Goal: Task Accomplishment & Management: Use online tool/utility

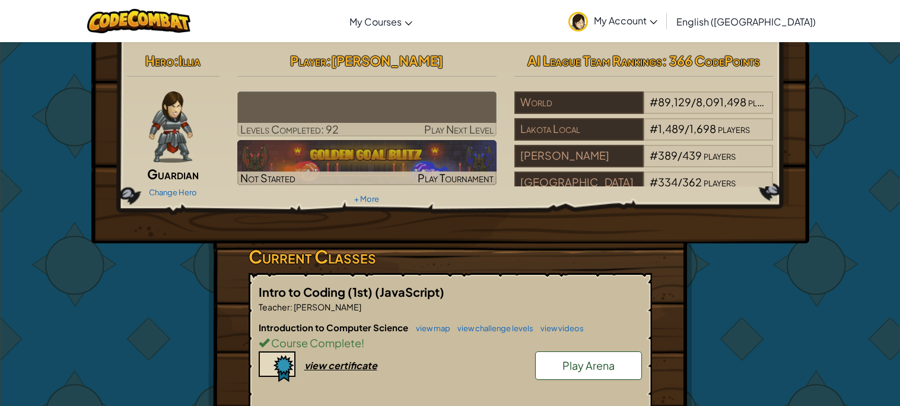
drag, startPoint x: 563, startPoint y: 376, endPoint x: 720, endPoint y: 307, distance: 171.7
click at [720, 307] on div "Hero : Illia Guardian Change Hero Player : [PERSON_NAME] Levels Completed: 92 P…" at bounding box center [450, 385] width 694 height 686
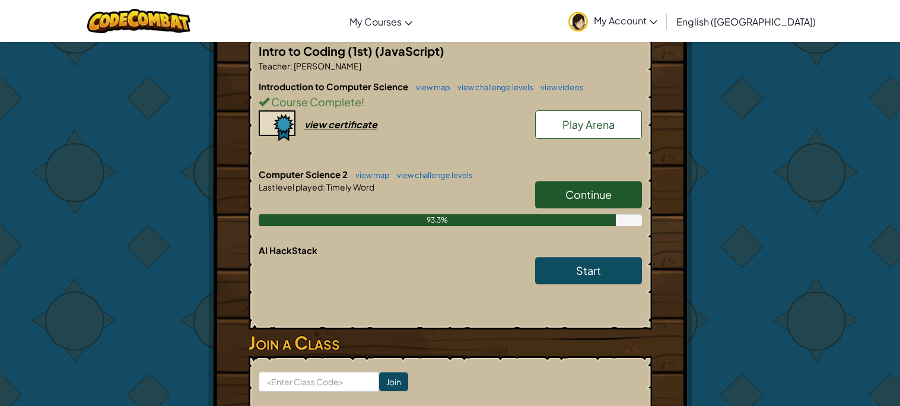
scroll to position [271, 0]
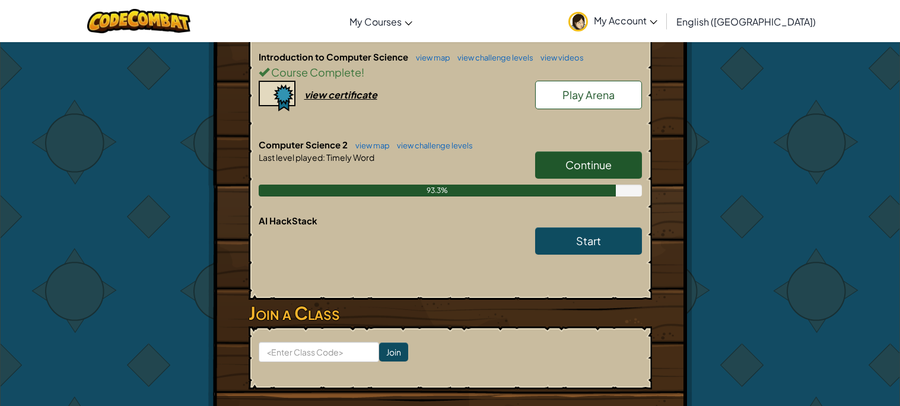
click at [608, 158] on span "Continue" at bounding box center [589, 165] width 46 height 14
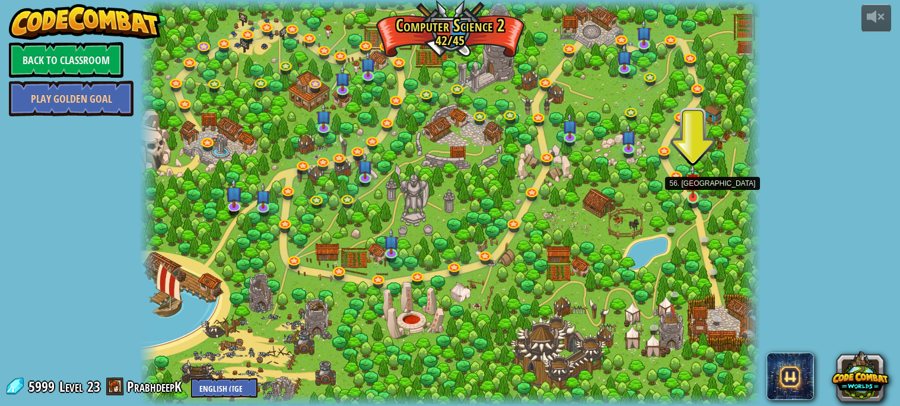
click at [692, 197] on img at bounding box center [693, 181] width 15 height 34
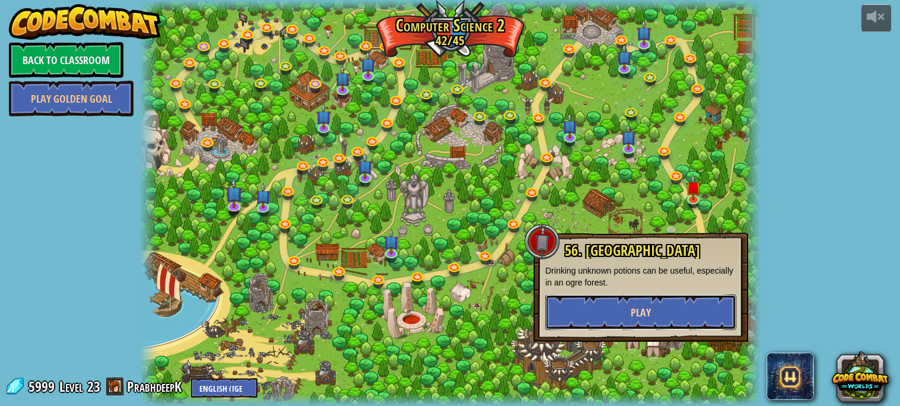
click at [686, 305] on button "Play" at bounding box center [640, 312] width 191 height 36
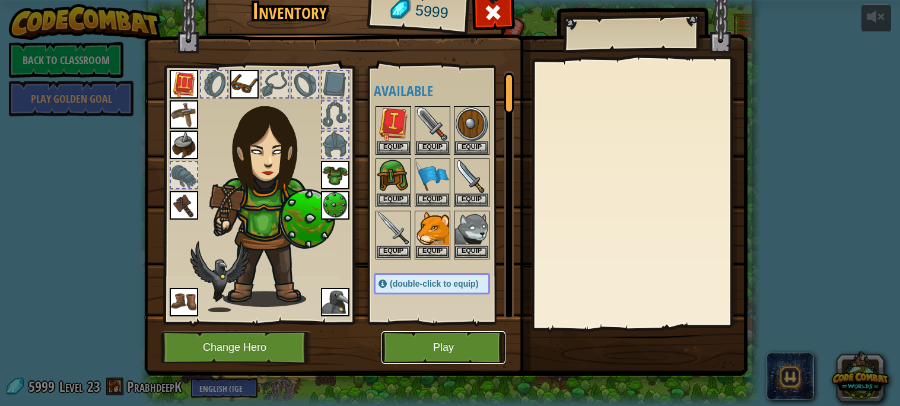
click at [443, 343] on button "Play" at bounding box center [444, 347] width 124 height 33
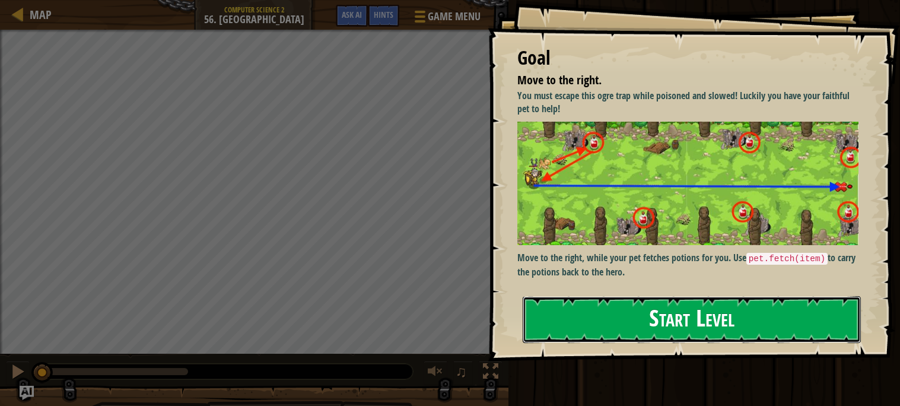
click at [798, 296] on button "Start Level" at bounding box center [692, 319] width 338 height 47
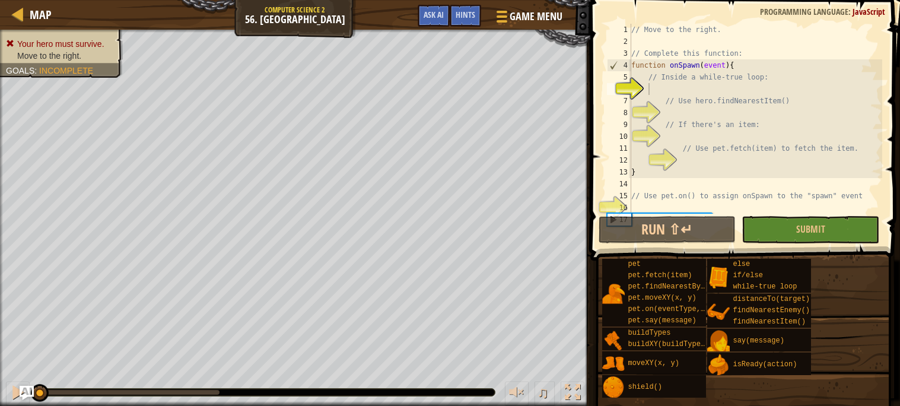
type textarea "// Use hero.findNearestItem()"
click at [677, 104] on div "// Move to the right. // Complete this function: function onSpawn ( event ) { /…" at bounding box center [755, 131] width 253 height 214
click at [674, 90] on div "// Move to the right. // Complete this function: function onSpawn ( event ) { /…" at bounding box center [755, 131] width 253 height 214
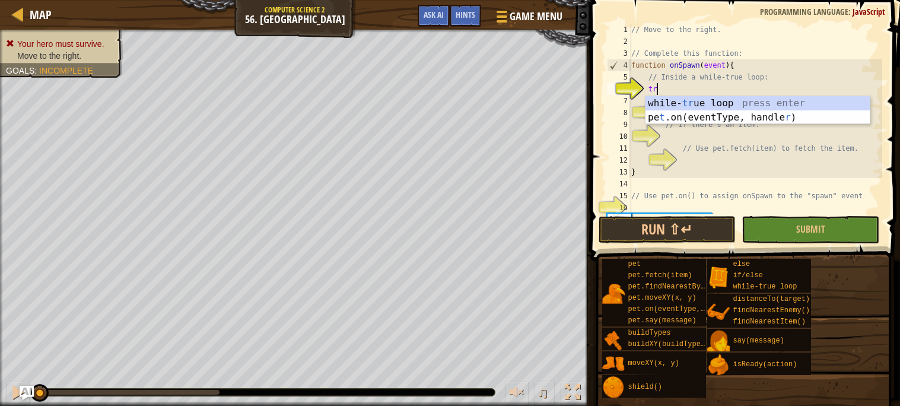
scroll to position [5, 1]
type textarea "tru"
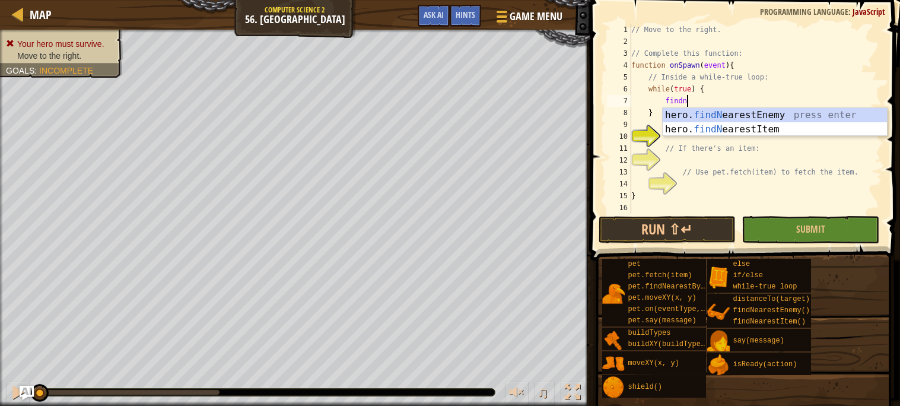
type textarea "findne"
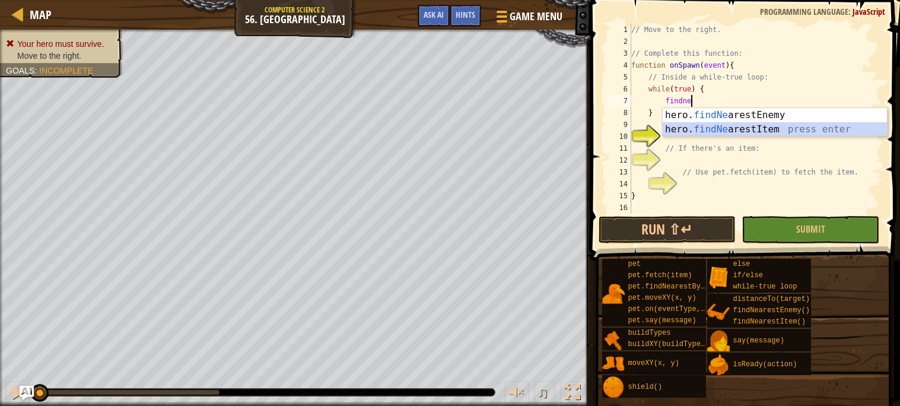
click at [791, 134] on div "hero. findNe arestEnemy press enter hero. findNe arestItem press enter" at bounding box center [775, 136] width 224 height 57
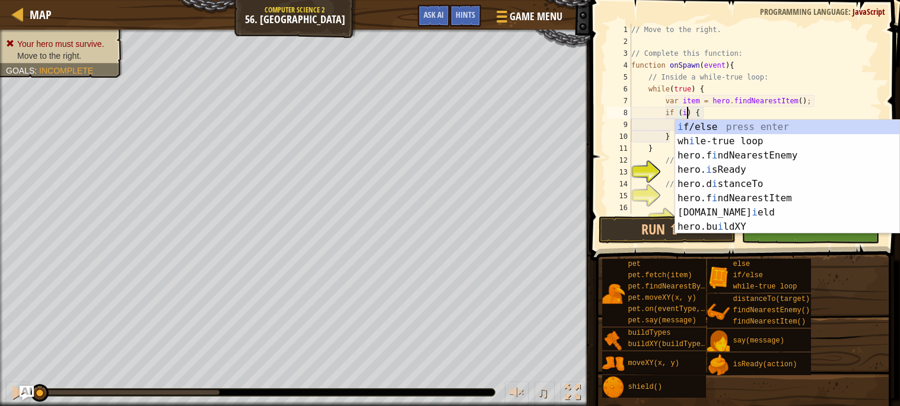
scroll to position [5, 5]
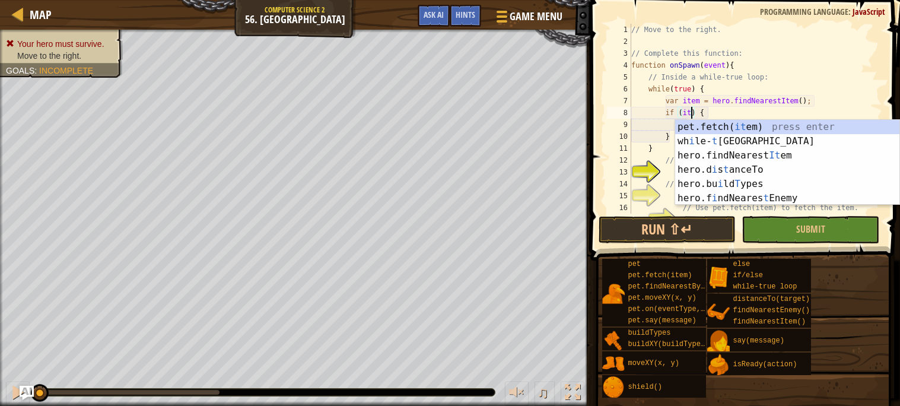
type textarea "if (item) {"
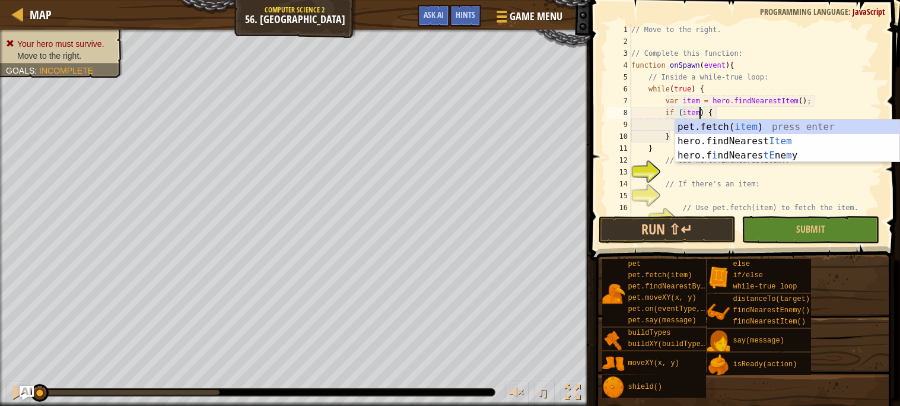
click at [661, 122] on div "// Move to the right. // Complete this function: function onSpawn ( event ) { /…" at bounding box center [755, 131] width 253 height 214
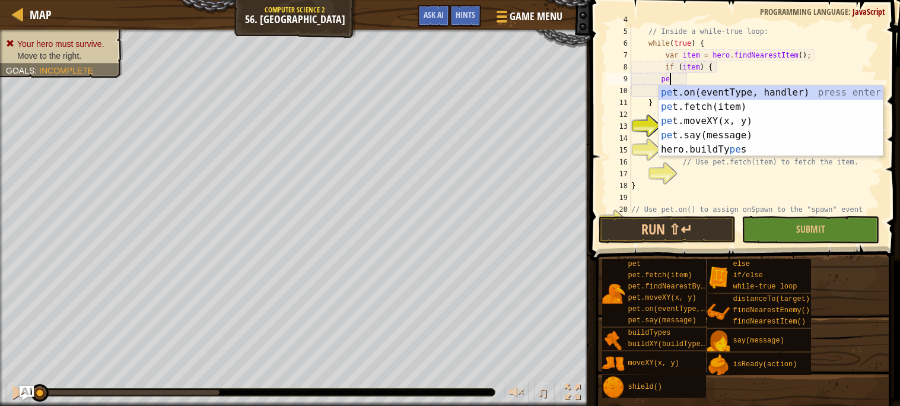
scroll to position [5, 4]
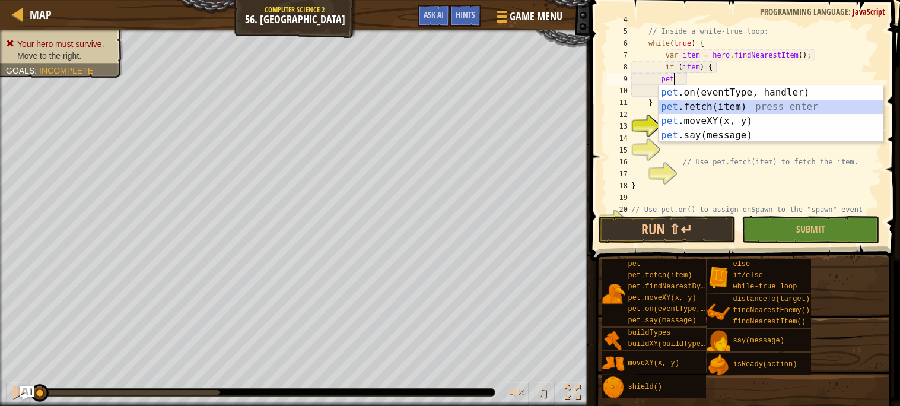
click at [703, 106] on div "pet .on(eventType, handler) press enter pet .fetch(item) press enter pet .moveX…" at bounding box center [771, 127] width 224 height 85
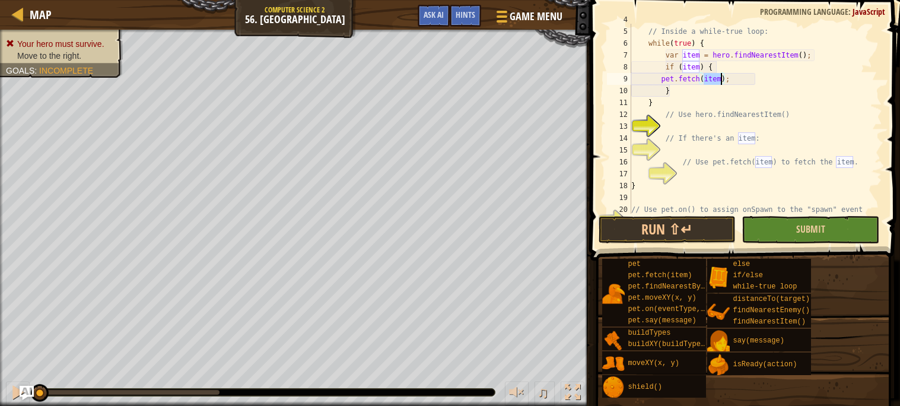
type textarea "pet.fetch(item);"
click at [779, 227] on button "Submit" at bounding box center [811, 229] width 138 height 27
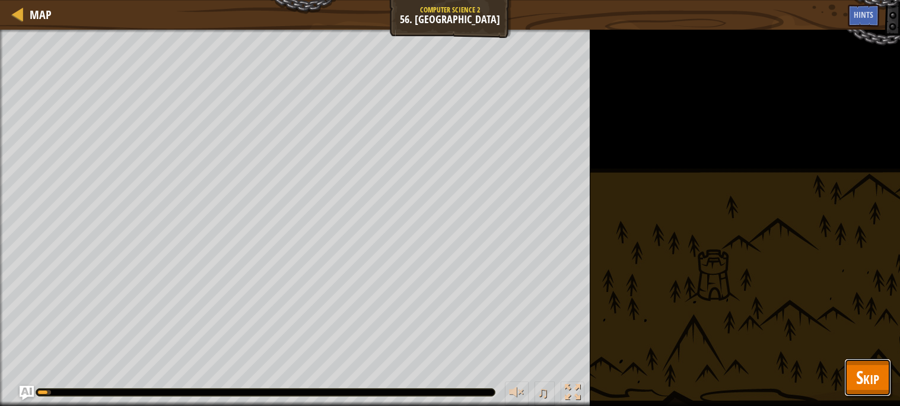
click at [853, 373] on button "Skip" at bounding box center [868, 377] width 47 height 38
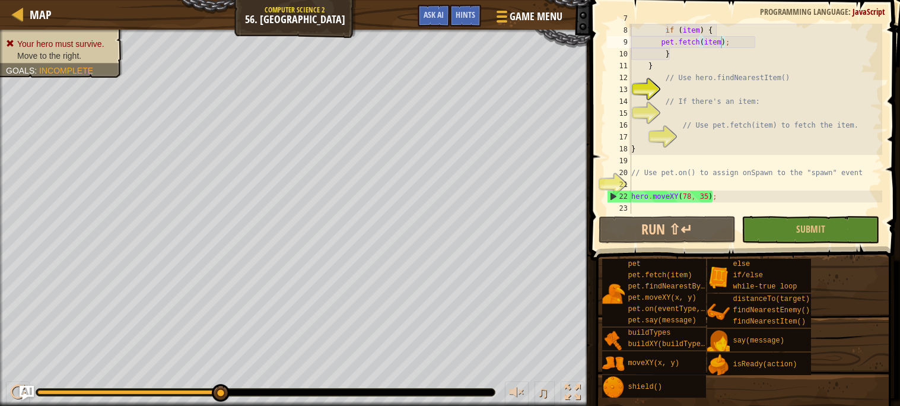
scroll to position [82, 0]
click at [755, 183] on div "var item = hero . findNearestItem ( ) ; if ( item ) { pet . fetch ( item ) ; } …" at bounding box center [755, 119] width 253 height 214
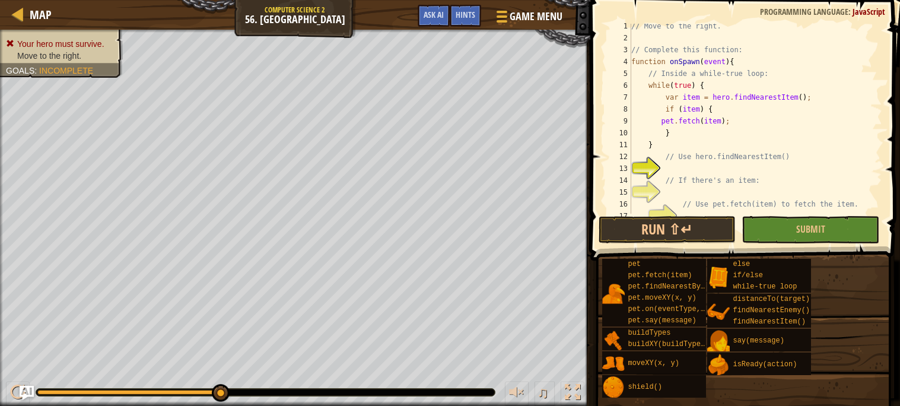
scroll to position [82, 0]
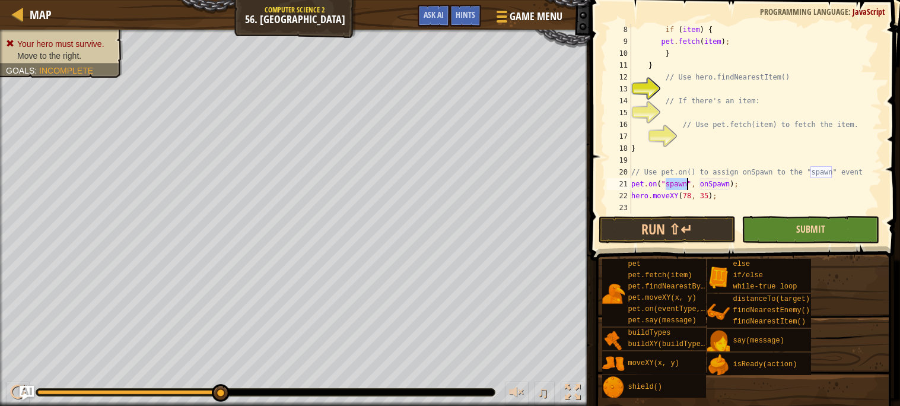
type textarea "pet.on("spawn", onSpawn);"
click at [813, 229] on span "Submit" at bounding box center [810, 229] width 29 height 13
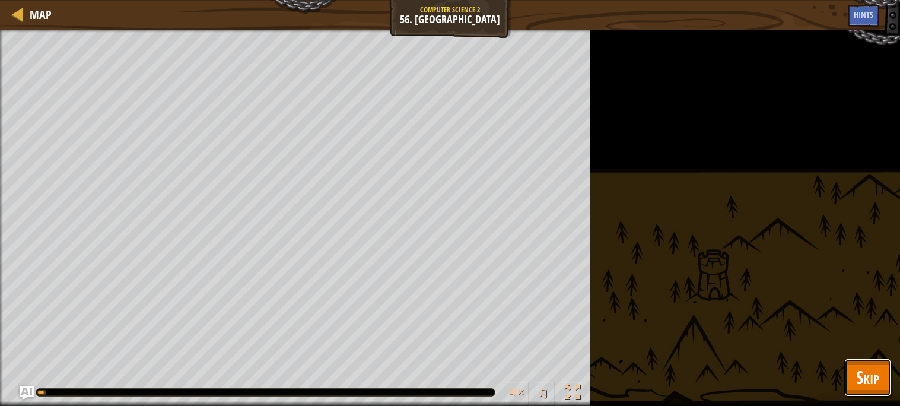
click at [869, 379] on span "Skip" at bounding box center [867, 377] width 23 height 24
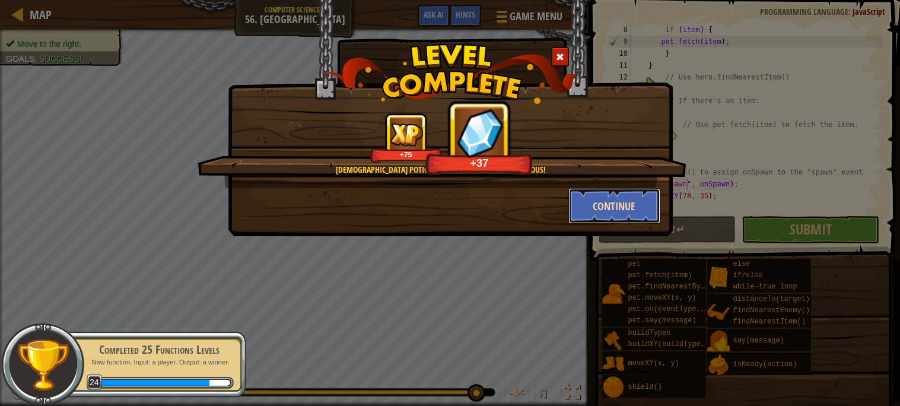
click at [617, 204] on button "Continue" at bounding box center [615, 206] width 92 height 36
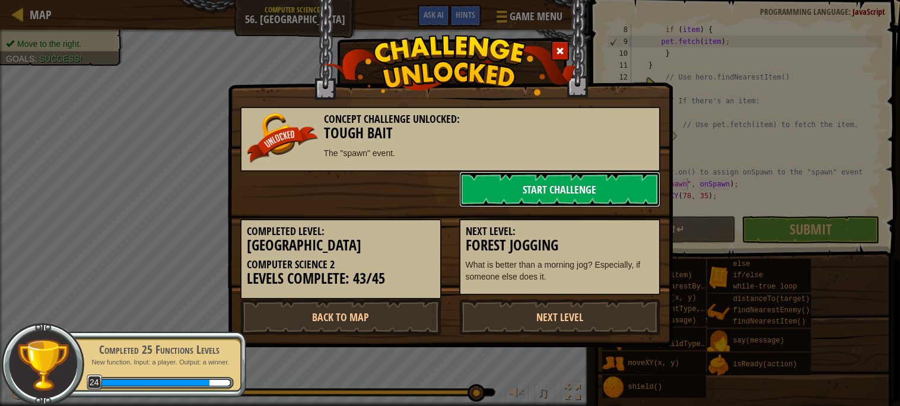
click at [584, 172] on link "Start Challenge" at bounding box center [559, 190] width 201 height 36
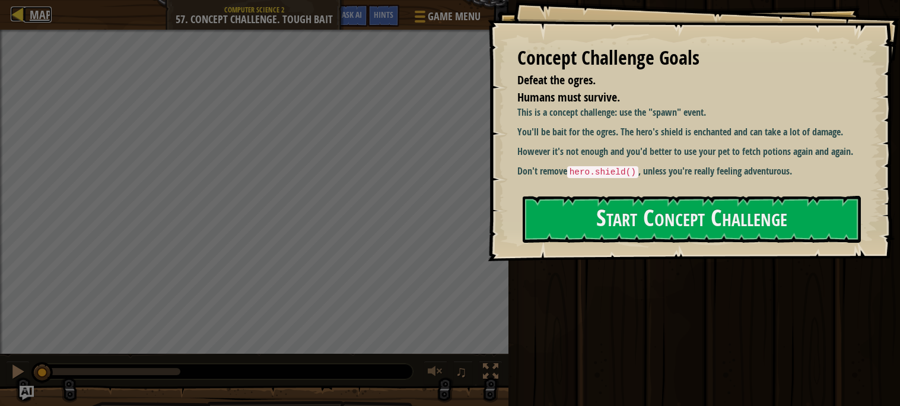
click at [41, 11] on span "Map" at bounding box center [41, 15] width 22 height 16
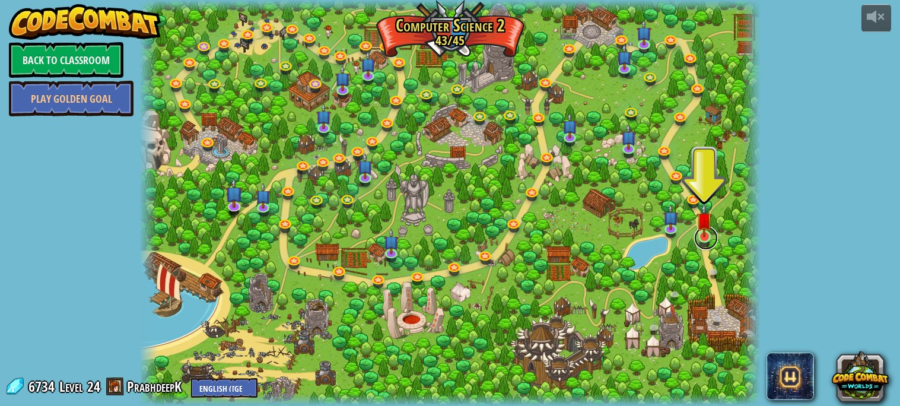
click at [702, 242] on link at bounding box center [706, 238] width 24 height 24
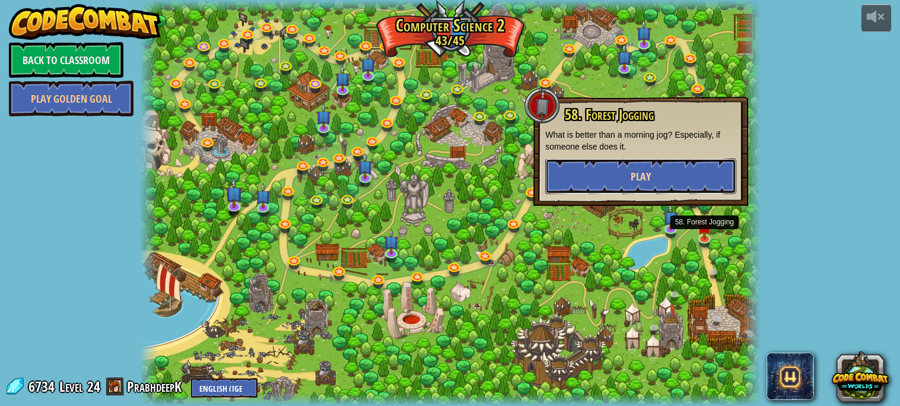
click at [645, 177] on span "Play" at bounding box center [641, 176] width 20 height 15
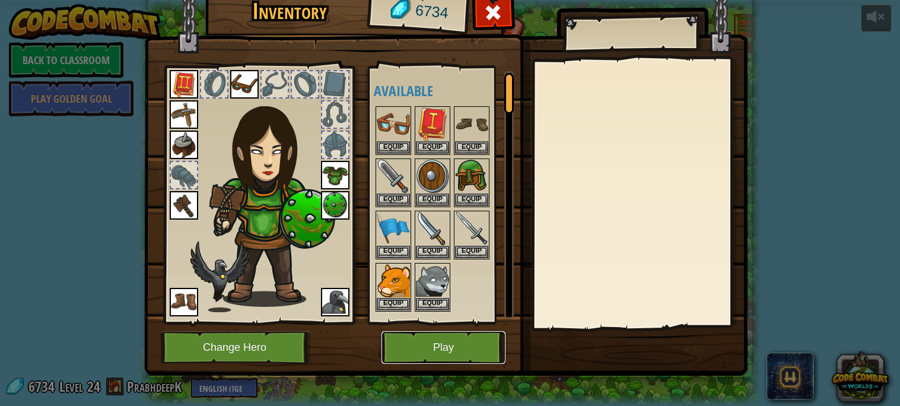
click at [455, 341] on button "Play" at bounding box center [444, 347] width 124 height 33
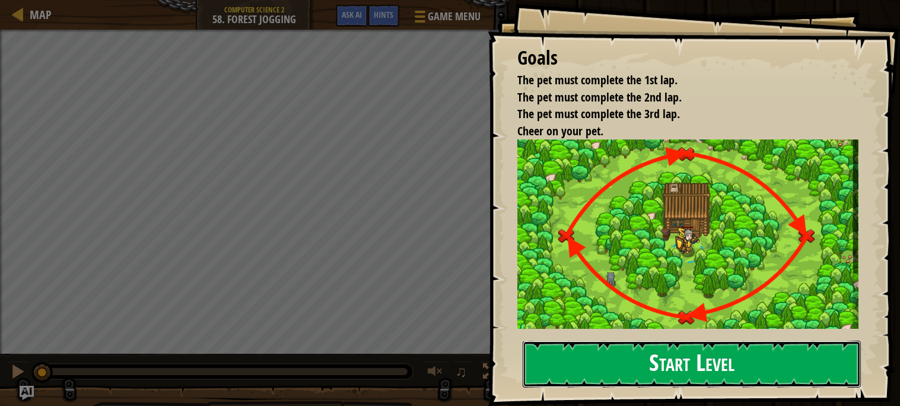
click at [582, 363] on button "Start Level" at bounding box center [692, 364] width 338 height 47
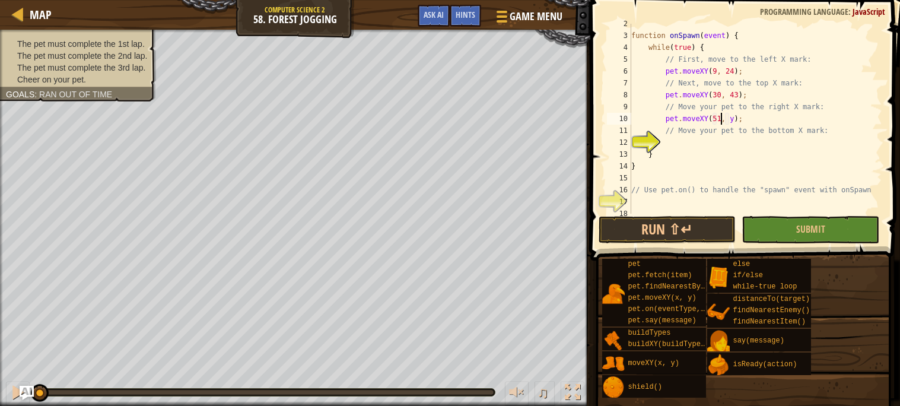
scroll to position [5, 8]
click at [732, 120] on div "function onSpawn ( event ) { while ( true ) { // First, move to the left X mark…" at bounding box center [755, 125] width 253 height 214
type textarea "pet.moveXY(51, 24);"
click at [725, 145] on div "function onSpawn ( event ) { while ( true ) { // First, move to the left X mark…" at bounding box center [755, 125] width 253 height 214
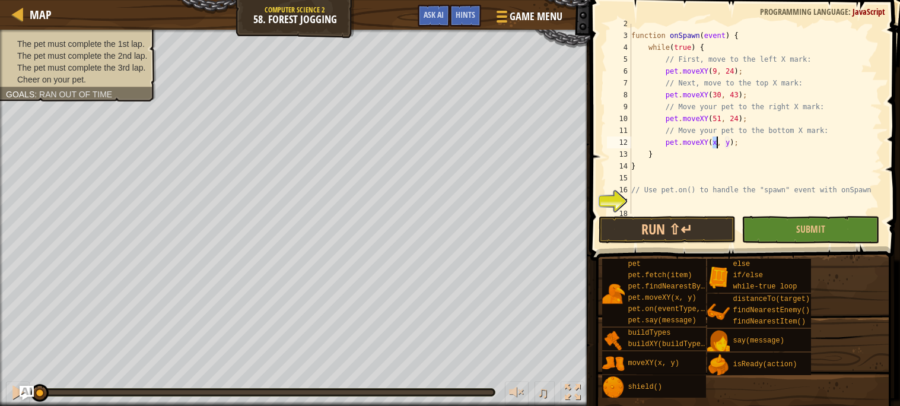
scroll to position [5, 8]
click at [734, 148] on div "function onSpawn ( event ) { while ( true ) { // First, move to the left X mark…" at bounding box center [755, 125] width 253 height 214
type textarea "pet.moveXY(30, 5);"
click at [735, 199] on div "function onSpawn ( event ) { while ( true ) { // First, move to the left X mark…" at bounding box center [755, 125] width 253 height 214
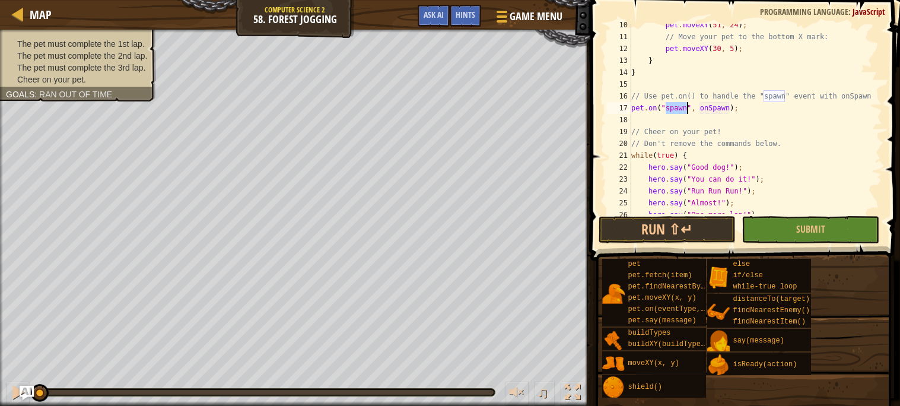
scroll to position [142, 0]
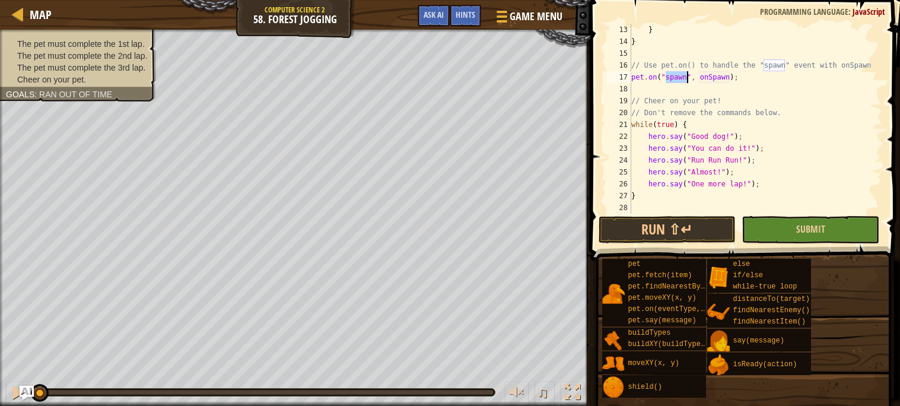
type textarea "pet.on("spawn", onSpawn);"
click at [772, 231] on button "Submit" at bounding box center [811, 229] width 138 height 27
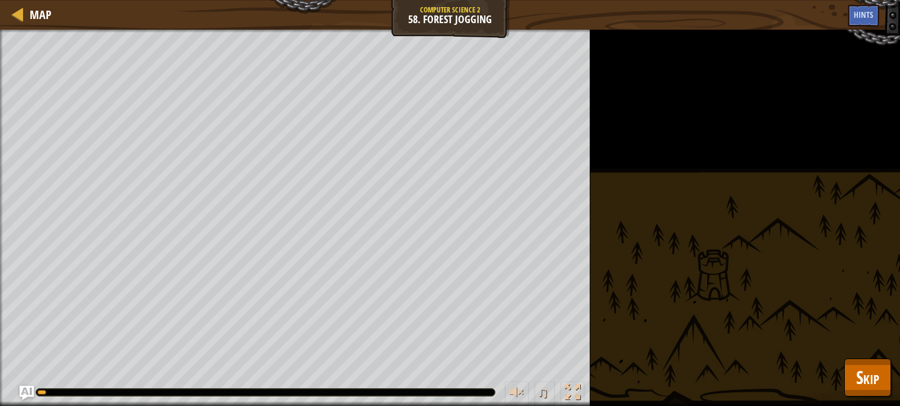
click at [894, 393] on div "The pet must complete the 1st lap. The pet must complete the 2nd lap. The pet m…" at bounding box center [450, 218] width 900 height 376
click at [884, 387] on button "Skip" at bounding box center [868, 377] width 47 height 38
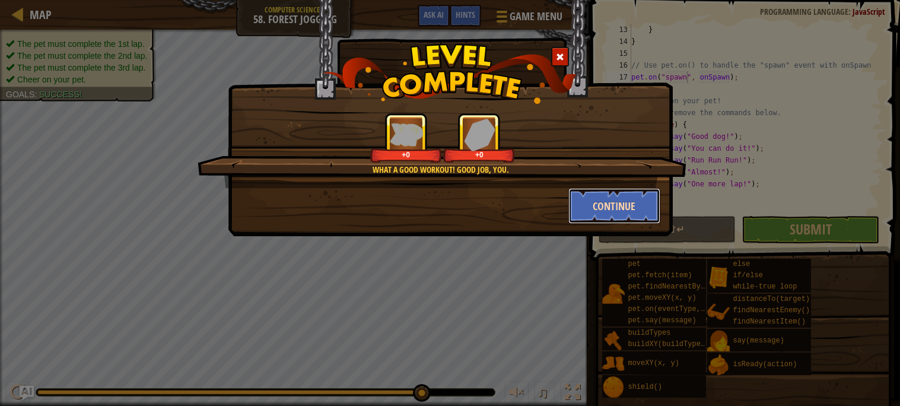
click at [599, 200] on button "Continue" at bounding box center [615, 206] width 92 height 36
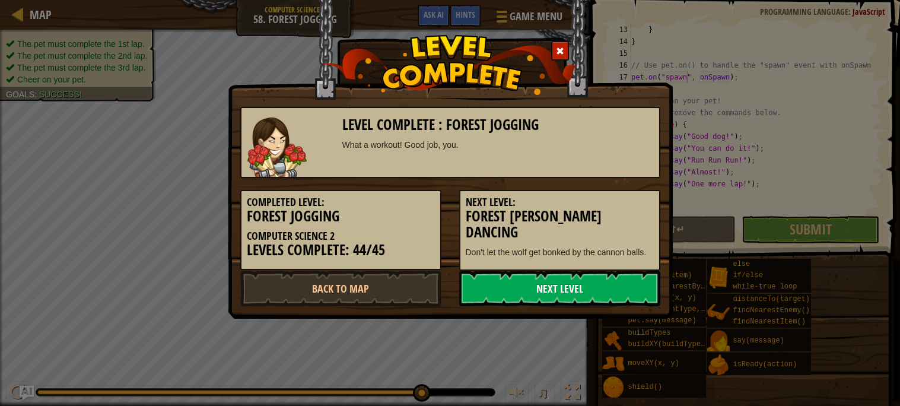
click at [597, 281] on link "Next Level" at bounding box center [559, 289] width 201 height 36
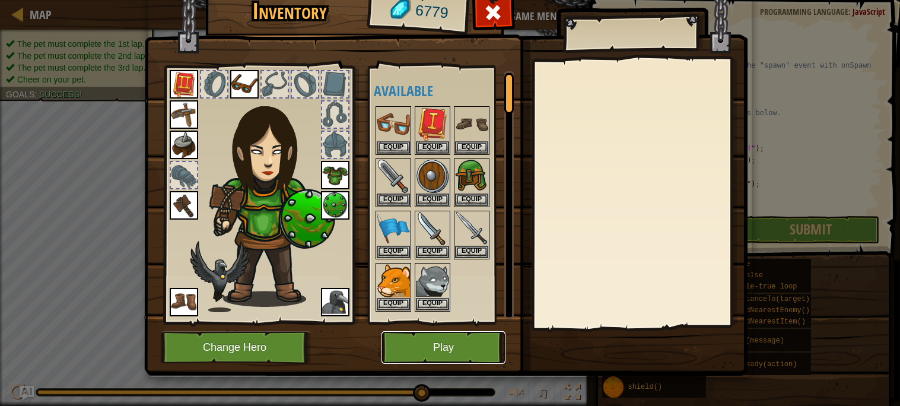
click at [449, 340] on button "Play" at bounding box center [444, 347] width 124 height 33
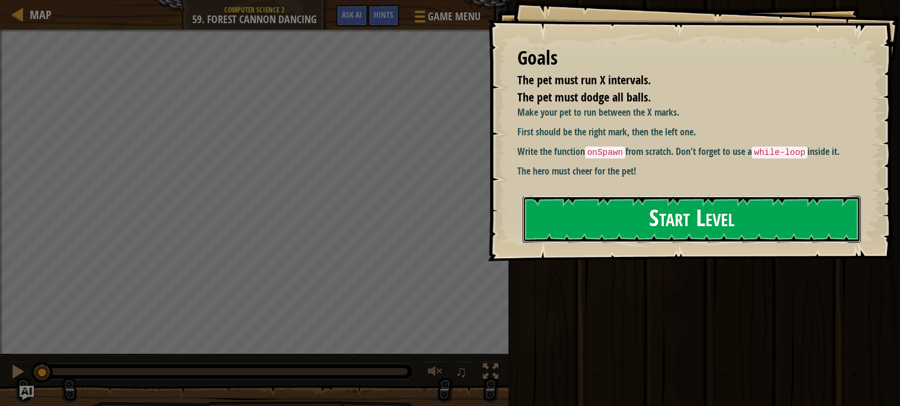
click at [642, 223] on button "Start Level" at bounding box center [692, 219] width 338 height 47
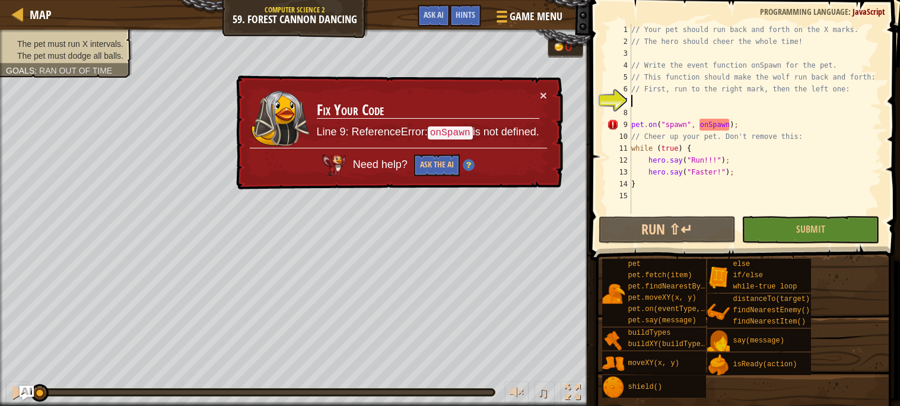
click at [724, 132] on div "// Your pet should run back and forth on the X marks. // The hero should cheer …" at bounding box center [755, 131] width 253 height 214
click at [720, 125] on div "// Your pet should run back and forth on the X marks. // The hero should cheer …" at bounding box center [755, 131] width 253 height 214
type textarea "pet.on("spawn", onSpawn);"
click at [539, 86] on div "× Fix Your Code Line 9: ReferenceError: onSpawn is not defined. Need help? Ask …" at bounding box center [398, 132] width 329 height 115
click at [542, 90] on button "×" at bounding box center [543, 95] width 7 height 12
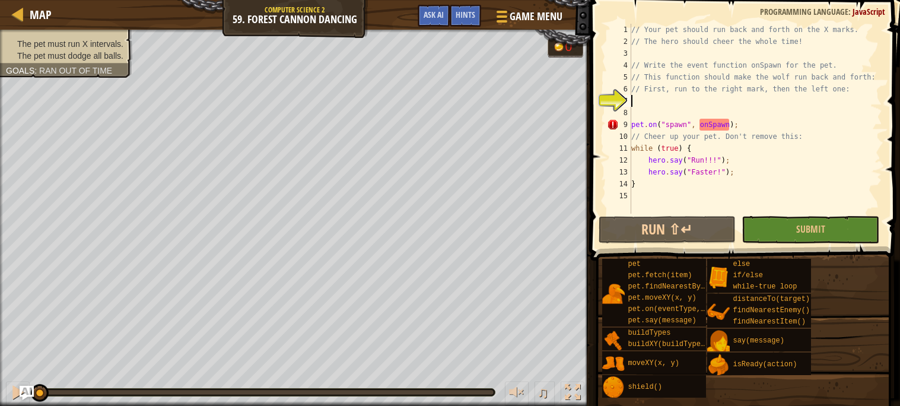
click at [677, 105] on div "// Your pet should run back and forth on the X marks. // The hero should cheer …" at bounding box center [755, 131] width 253 height 214
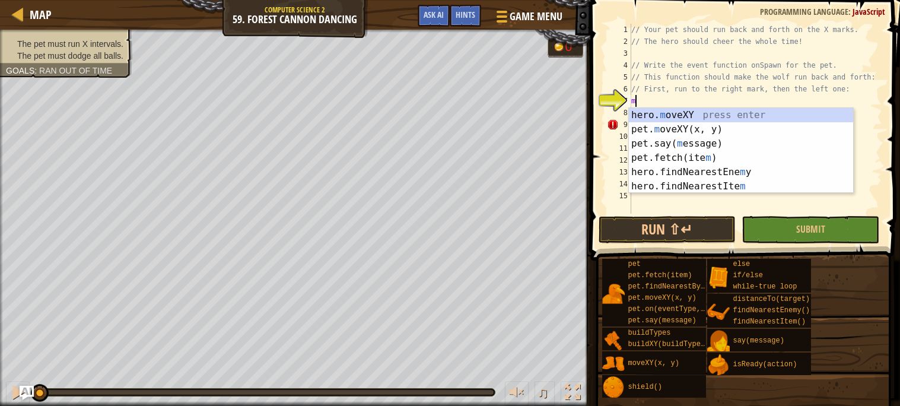
scroll to position [5, 0]
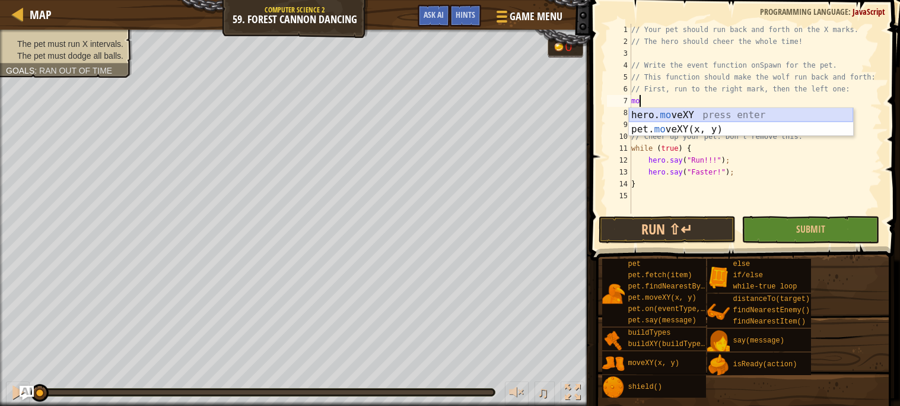
click at [765, 116] on div "hero. mo veXY press enter pet. mo veXY(x, y) press enter" at bounding box center [741, 136] width 224 height 57
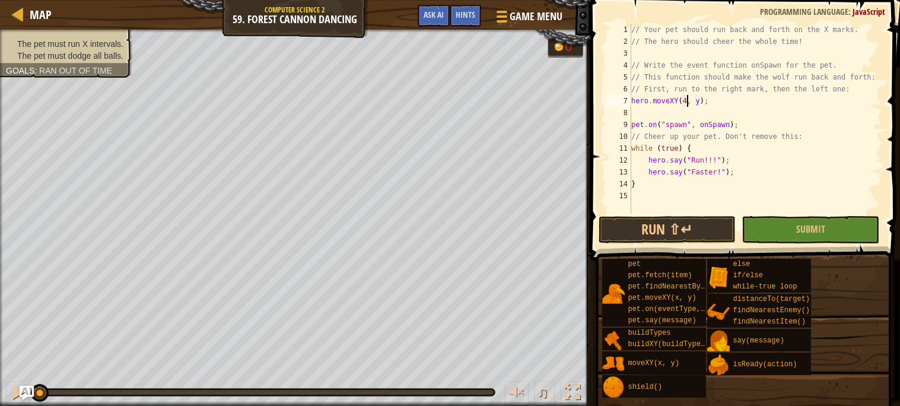
scroll to position [5, 5]
click at [702, 99] on div "// Your pet should run back and forth on the X marks. // The hero should cheer …" at bounding box center [755, 131] width 253 height 214
type textarea "hero.moveXY(48, 8);"
click at [749, 112] on div "// Your pet should run back and forth on the X marks. // The hero should cheer …" at bounding box center [755, 131] width 253 height 214
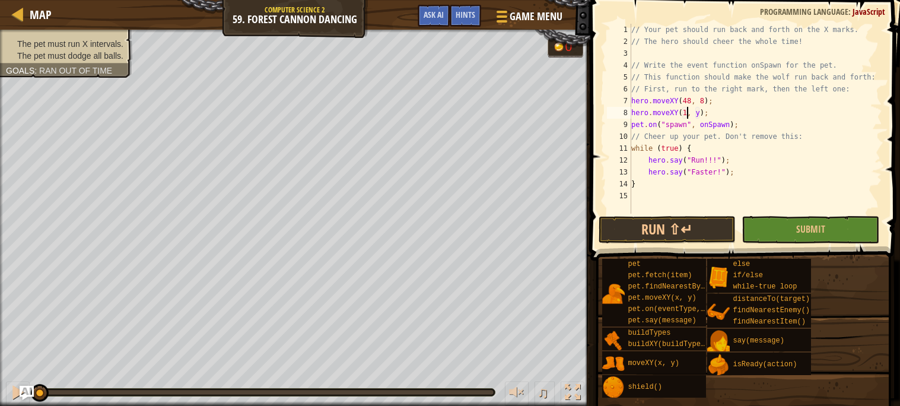
scroll to position [5, 5]
click at [704, 108] on div "// Your pet should run back and forth on the X marks. // The hero should cheer …" at bounding box center [755, 131] width 253 height 214
click at [779, 224] on button "Submit" at bounding box center [811, 229] width 138 height 27
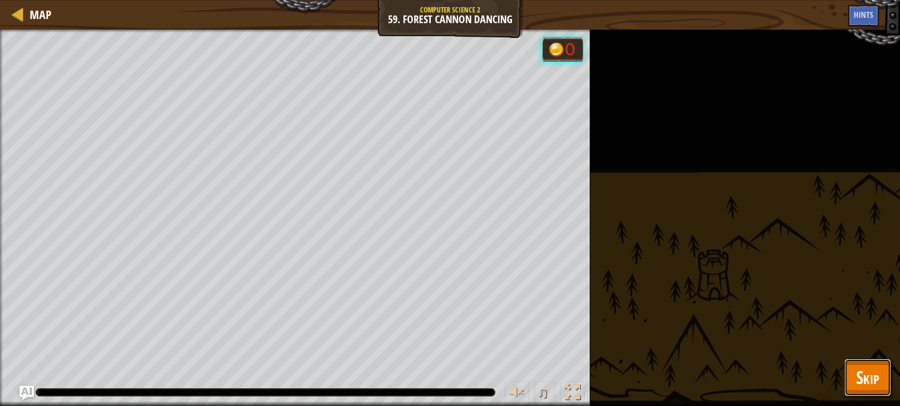
click at [868, 379] on span "Skip" at bounding box center [867, 377] width 23 height 24
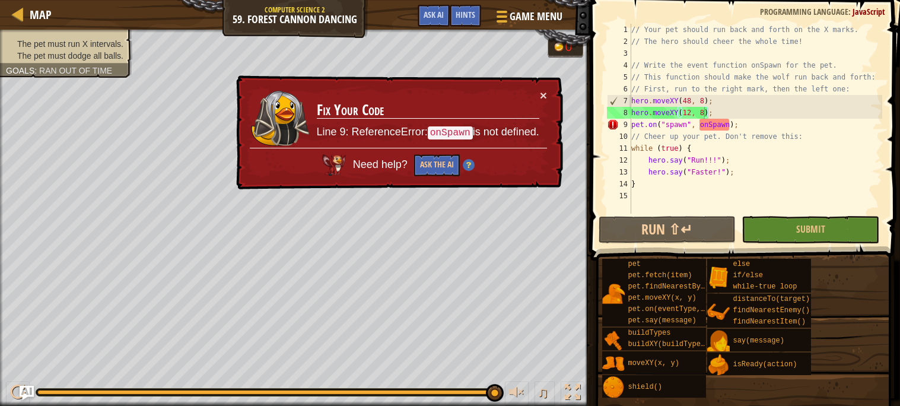
type textarea "pet.on("spawn", onSpawn);"
click at [731, 129] on div "// Your pet should run back and forth on the X marks. // The hero should cheer …" at bounding box center [755, 131] width 253 height 214
click at [544, 89] on button "×" at bounding box center [543, 95] width 7 height 12
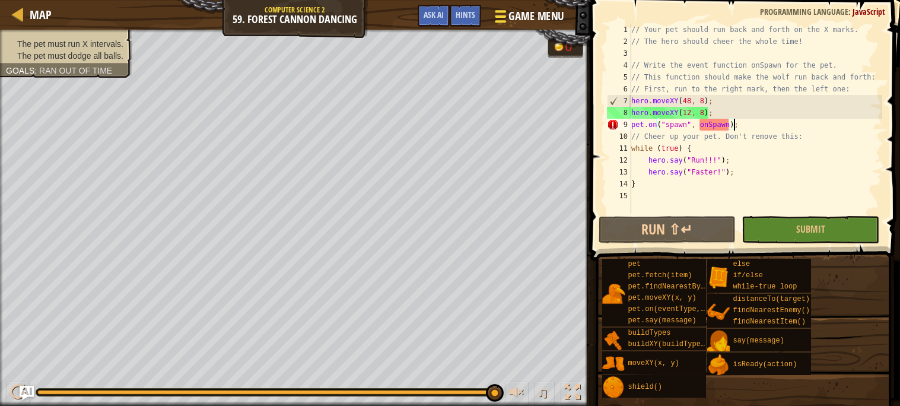
click at [558, 15] on span "Game Menu" at bounding box center [536, 16] width 55 height 16
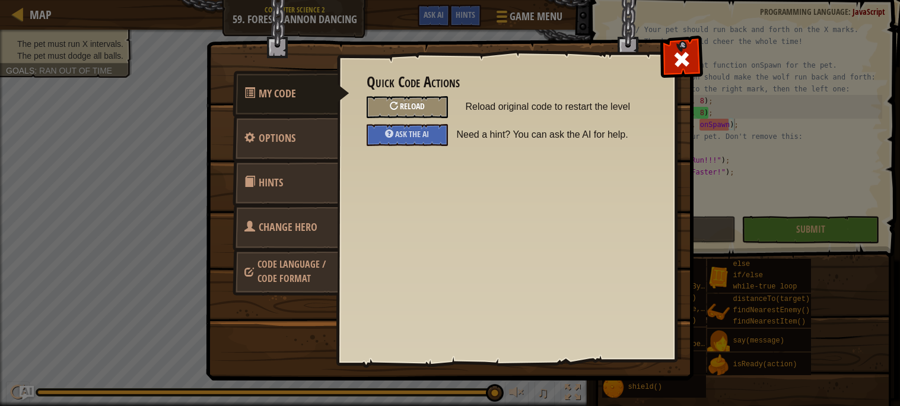
click at [416, 113] on div "Reload" at bounding box center [407, 107] width 81 height 22
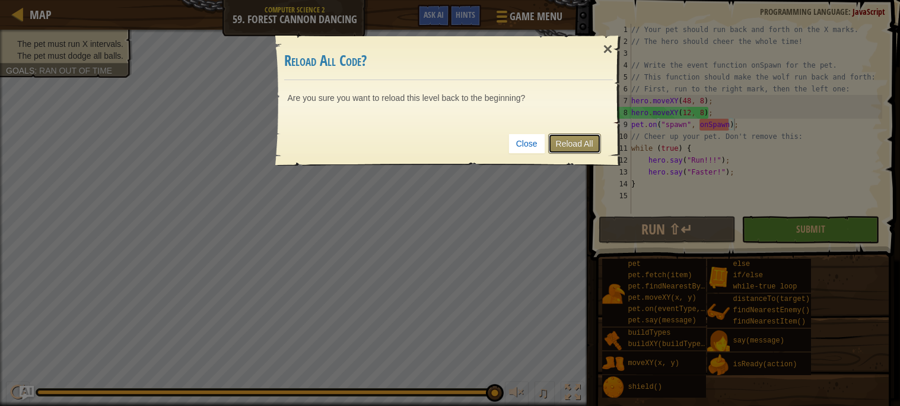
click at [577, 143] on link "Reload All" at bounding box center [574, 144] width 53 height 20
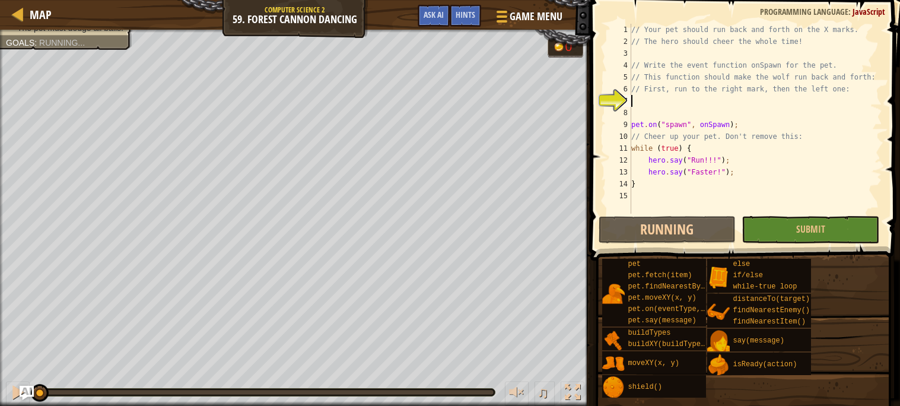
scroll to position [5, 0]
click at [684, 103] on div "// Your pet should run back and forth on the X marks. // The hero should cheer …" at bounding box center [755, 131] width 253 height 214
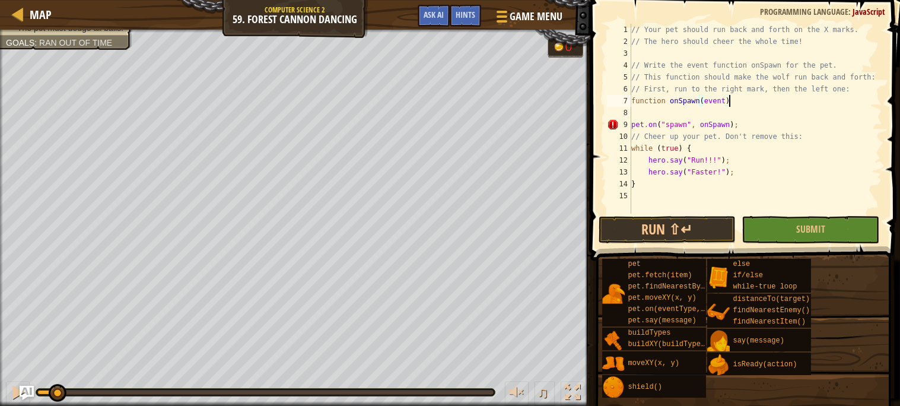
scroll to position [5, 7]
type textarea "function onSpawn(event) {"
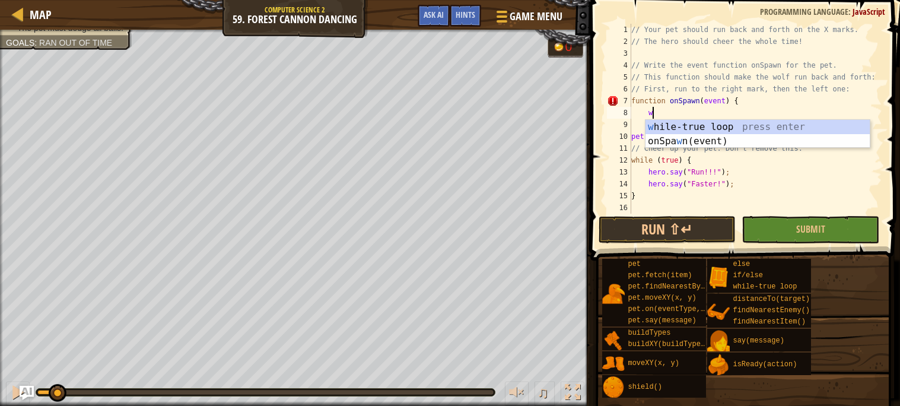
type textarea "wh"
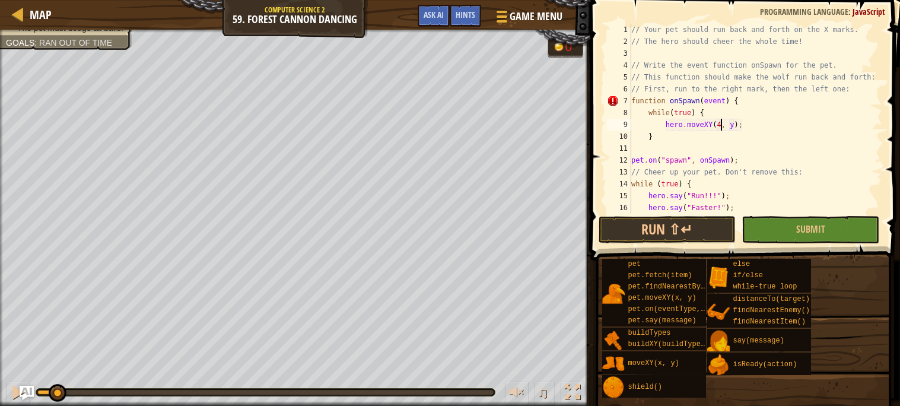
scroll to position [5, 7]
click at [739, 125] on div "// Your pet should run back and forth on the X marks. // The hero should cheer …" at bounding box center [755, 131] width 253 height 214
type textarea "hero.moveXY(48, 8);"
click at [761, 130] on div "// Your pet should run back and forth on the X marks. // The hero should cheer …" at bounding box center [755, 131] width 253 height 214
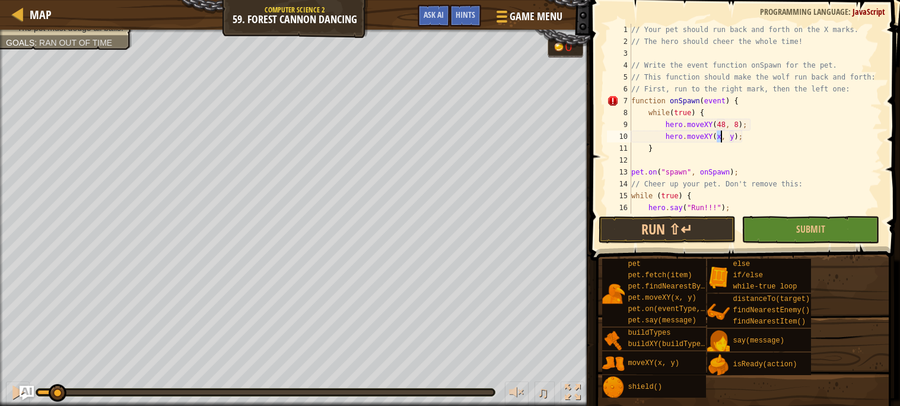
scroll to position [5, 7]
click at [738, 134] on div "// Your pet should run back and forth on the X marks. // The hero should cheer …" at bounding box center [755, 131] width 253 height 214
click at [757, 148] on div "// Your pet should run back and forth on the X marks. // The hero should cheer …" at bounding box center [755, 131] width 253 height 214
type textarea "}"
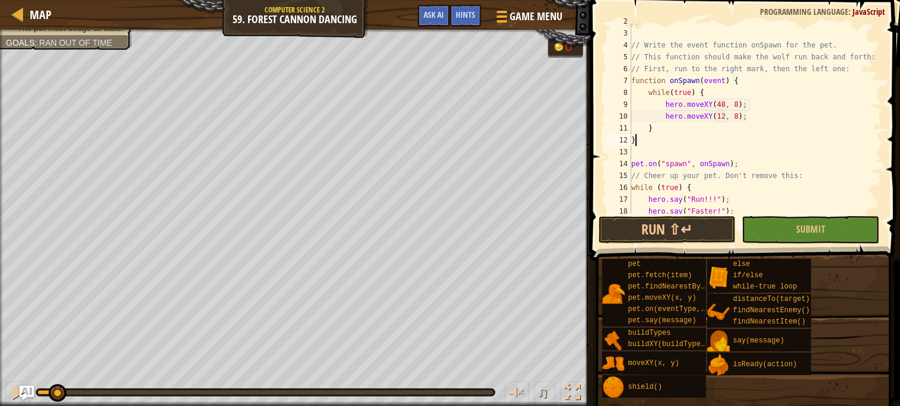
scroll to position [20, 0]
click at [764, 233] on button "Submit" at bounding box center [811, 229] width 138 height 27
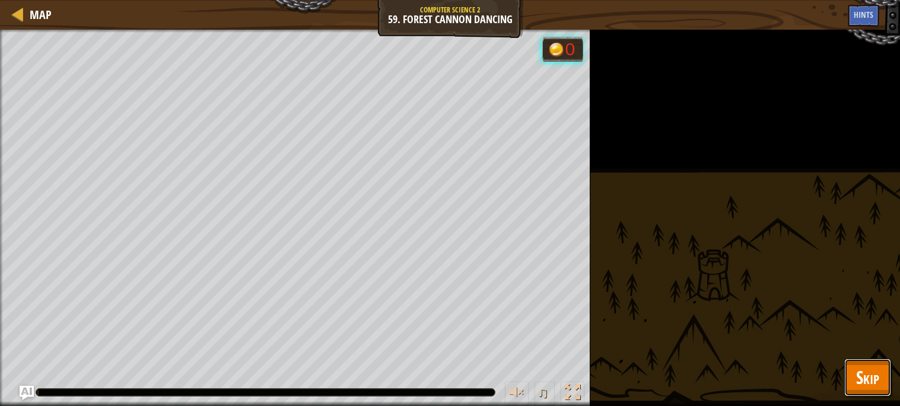
click at [855, 368] on button "Skip" at bounding box center [868, 377] width 47 height 38
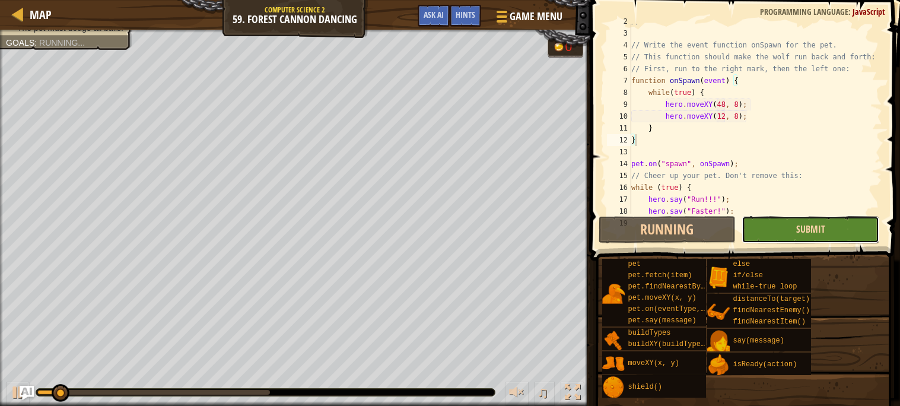
click at [802, 231] on span "Submit" at bounding box center [810, 229] width 29 height 13
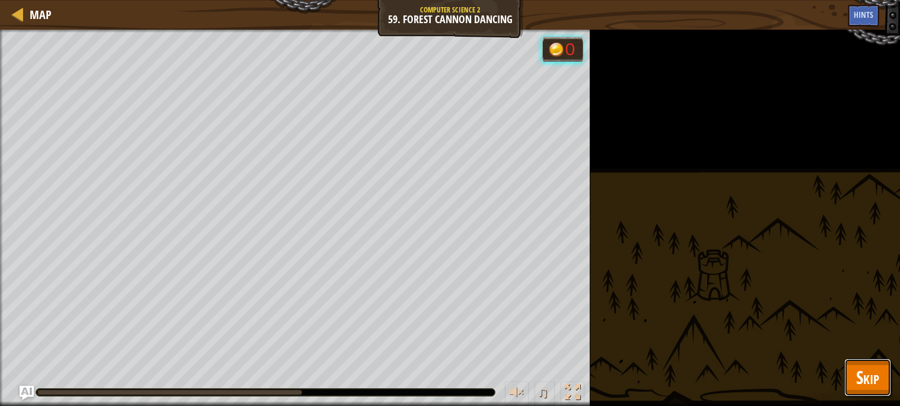
click at [868, 367] on span "Skip" at bounding box center [867, 377] width 23 height 24
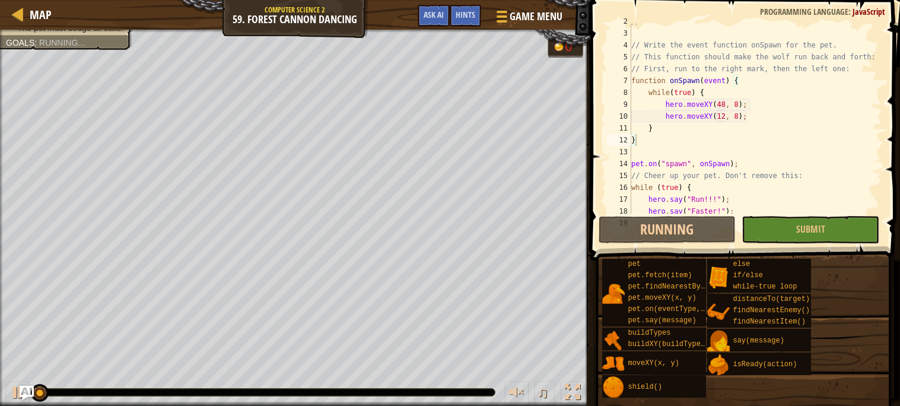
click at [865, 391] on div "pet pet.fetch(item) pet.findNearestByType(type) pet.moveXY(x, y) pet.on(eventTy…" at bounding box center [747, 328] width 290 height 140
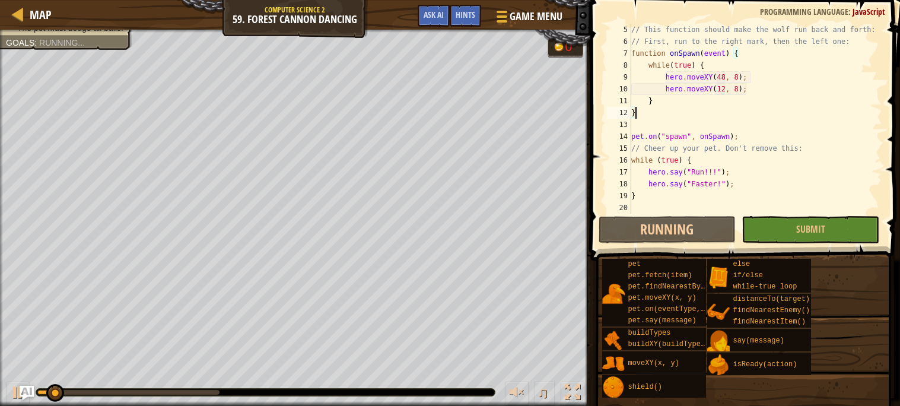
scroll to position [47, 0]
drag, startPoint x: 408, startPoint y: 389, endPoint x: 801, endPoint y: 248, distance: 417.9
click at [488, 395] on div at bounding box center [265, 392] width 459 height 7
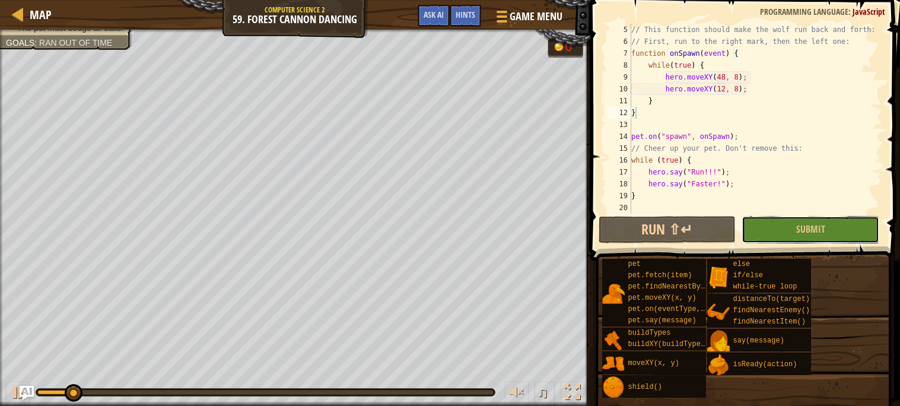
click at [821, 229] on span "Submit" at bounding box center [810, 229] width 29 height 13
click at [803, 227] on div "The pet must run X intervals. The pet must dodge all balls. Goals : Ran out of …" at bounding box center [450, 218] width 900 height 376
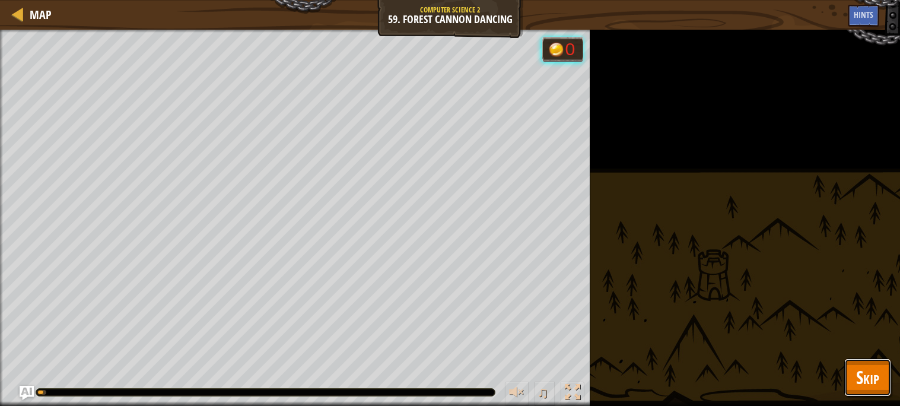
click at [872, 378] on span "Skip" at bounding box center [867, 377] width 23 height 24
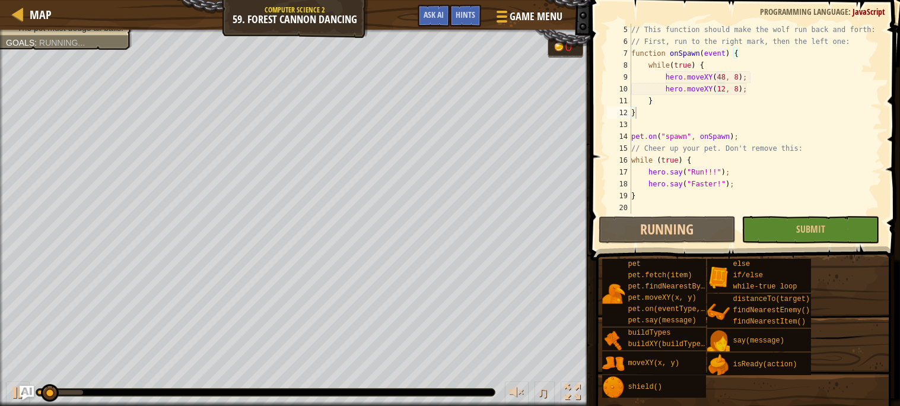
click at [872, 378] on div "pet pet.fetch(item) pet.findNearestByType(type) pet.moveXY(x, y) pet.on(eventTy…" at bounding box center [747, 328] width 290 height 140
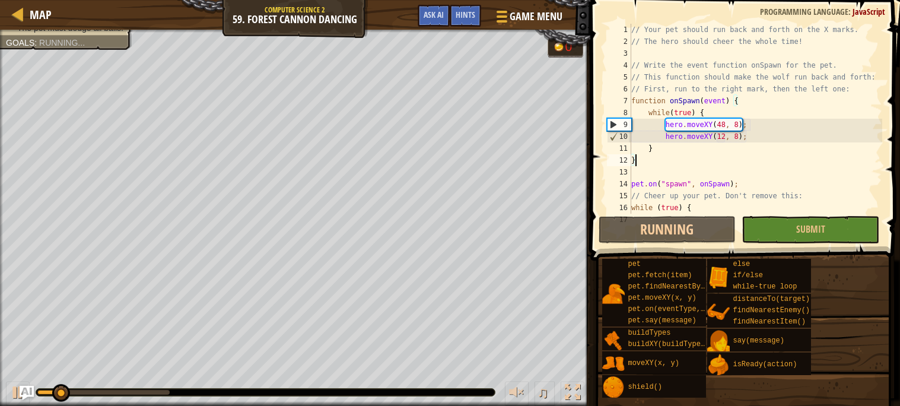
scroll to position [0, 0]
click at [724, 119] on div "// Your pet should run back and forth on the X marks. // The hero should cheer …" at bounding box center [755, 131] width 253 height 214
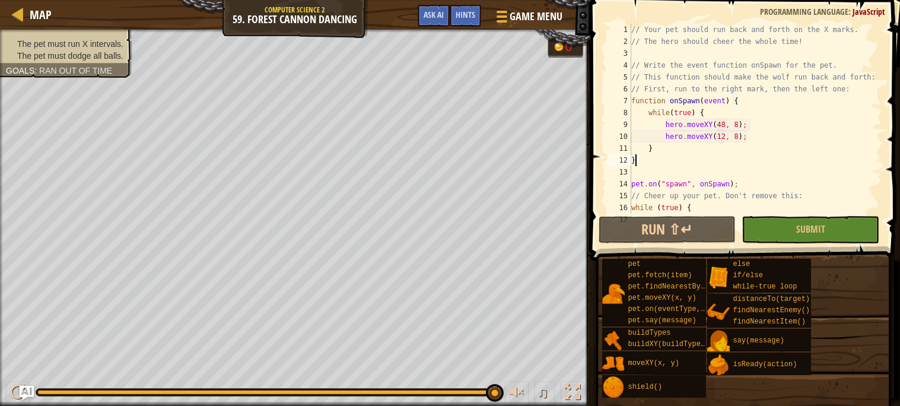
click at [725, 119] on div "// Your pet should run back and forth on the X marks. // The hero should cheer …" at bounding box center [755, 131] width 253 height 214
click at [720, 121] on div "// Your pet should run back and forth on the X marks. // The hero should cheer …" at bounding box center [755, 131] width 253 height 214
click at [722, 132] on div "// Your pet should run back and forth on the X marks. // The hero should cheer …" at bounding box center [755, 131] width 253 height 214
click at [724, 135] on div "// Your pet should run back and forth on the X marks. // The hero should cheer …" at bounding box center [755, 131] width 253 height 214
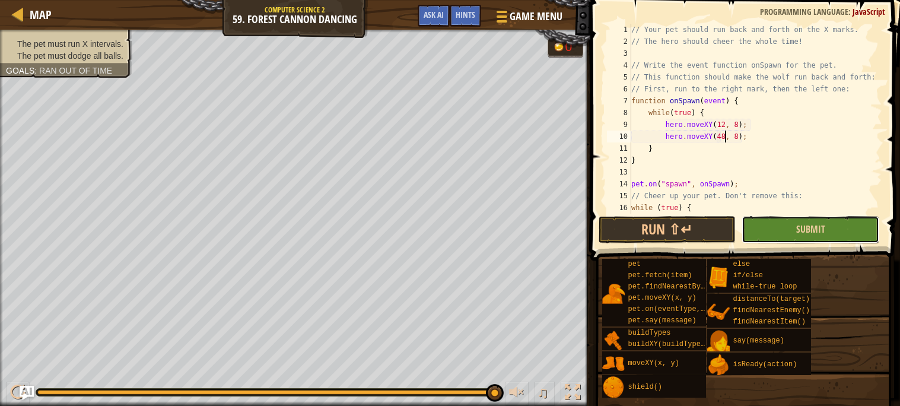
click at [770, 222] on button "Submit" at bounding box center [811, 229] width 138 height 27
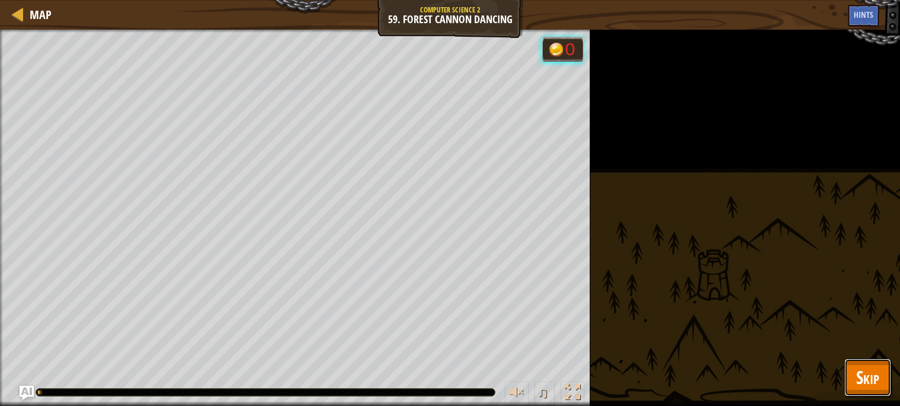
click at [860, 388] on span "Skip" at bounding box center [867, 377] width 23 height 24
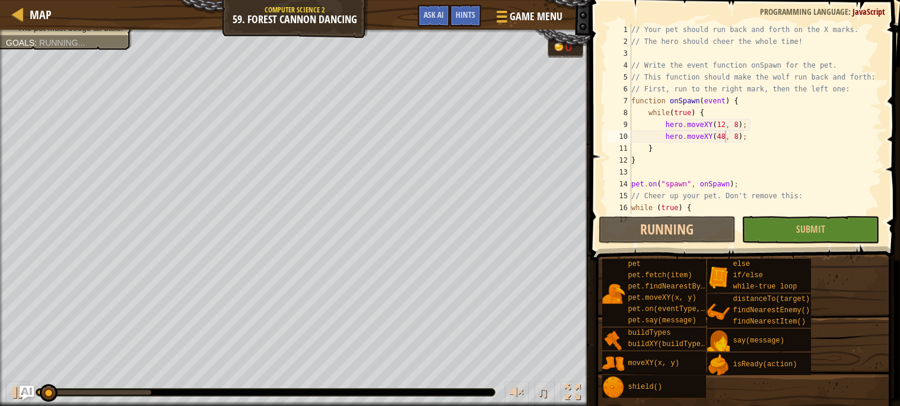
click at [860, 388] on div "pet pet.fetch(item) pet.findNearestByType(type) pet.moveXY(x, y) pet.on(eventTy…" at bounding box center [747, 328] width 290 height 140
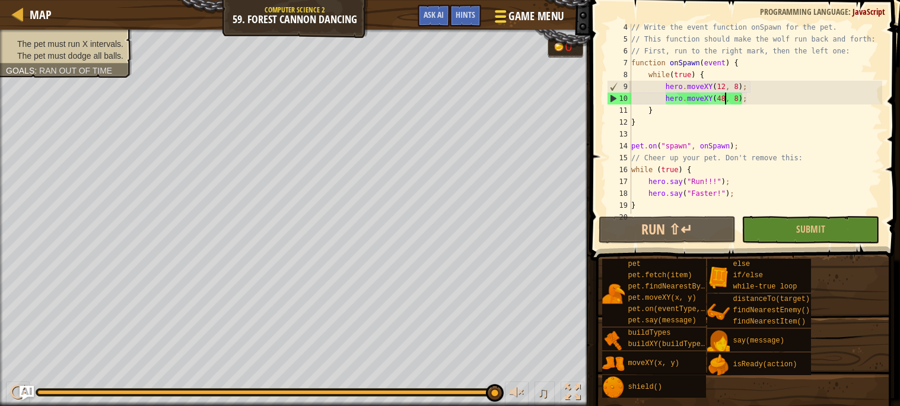
scroll to position [47, 0]
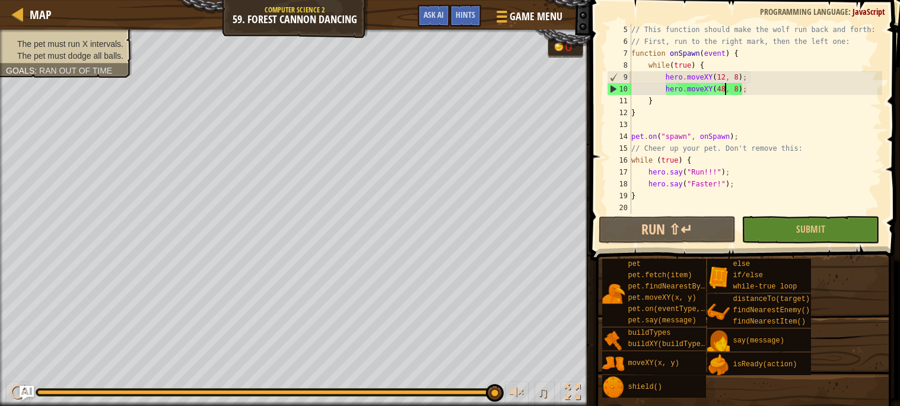
click at [680, 75] on div "// This function should make the wolf run back and forth: // First, run to the …" at bounding box center [755, 131] width 253 height 214
click at [681, 75] on div "// This function should make the wolf run back and forth: // First, run to the …" at bounding box center [755, 131] width 253 height 214
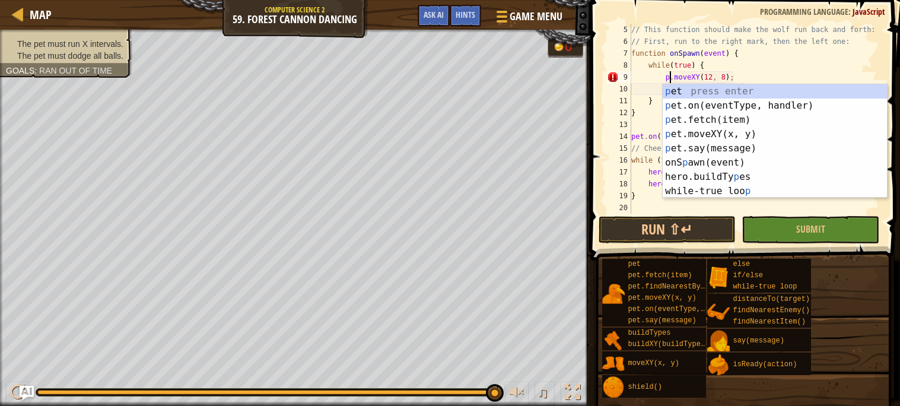
scroll to position [5, 4]
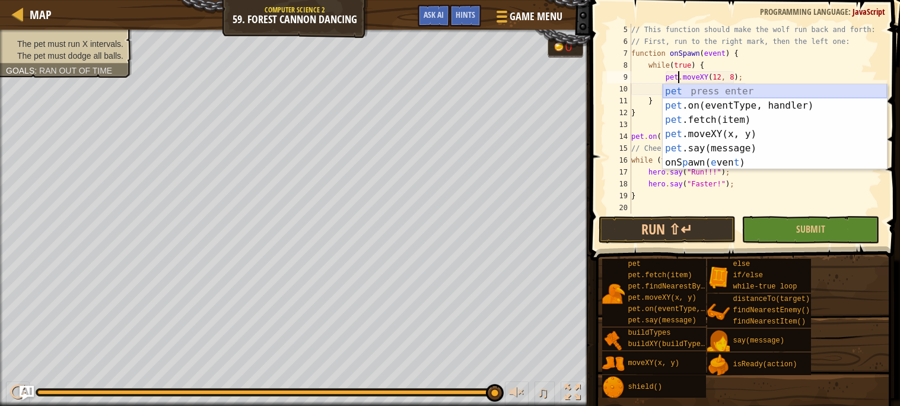
click at [715, 95] on div "pet press enter pet .on(eventType, handler) press enter pet .fetch(item) press …" at bounding box center [775, 141] width 224 height 114
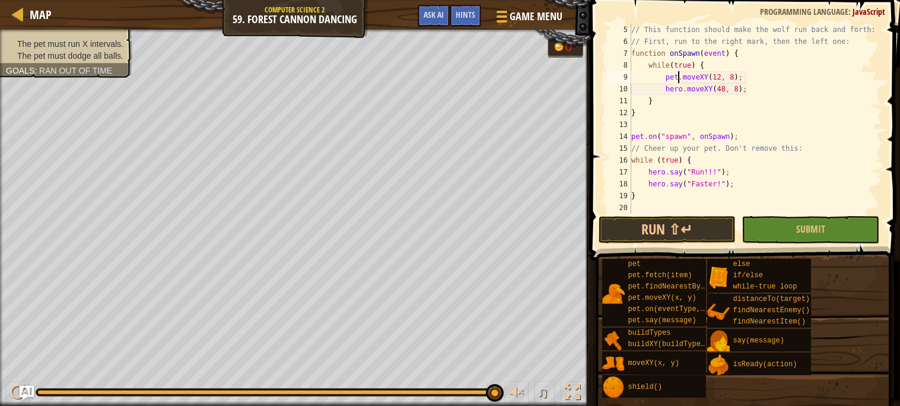
click at [682, 85] on div "// This function should make the wolf run back and forth: // First, run to the …" at bounding box center [755, 131] width 253 height 214
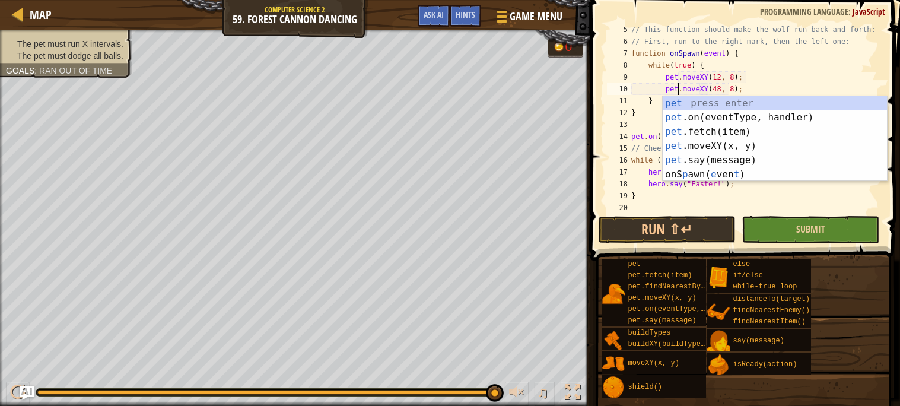
type textarea "pet.moveXY(48, 8);"
click at [778, 221] on button "Submit" at bounding box center [811, 229] width 138 height 27
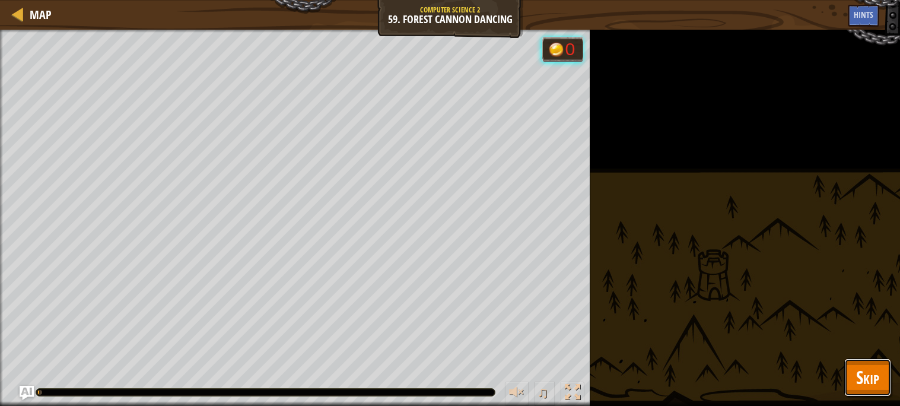
click at [863, 380] on span "Skip" at bounding box center [867, 377] width 23 height 24
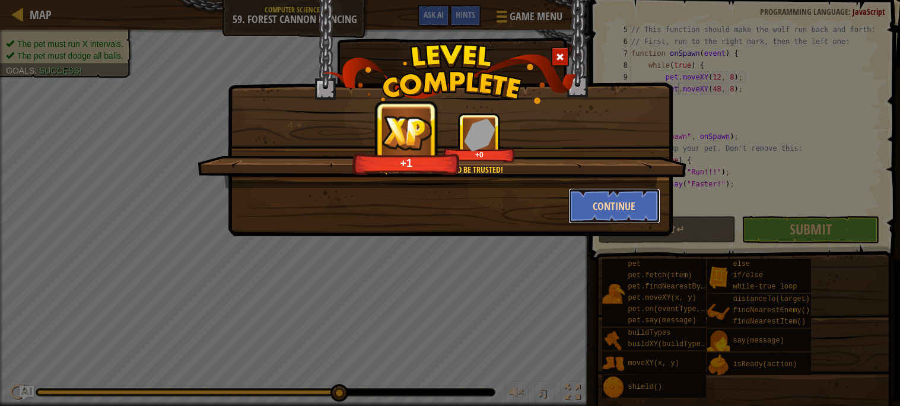
click at [614, 198] on button "Continue" at bounding box center [615, 206] width 92 height 36
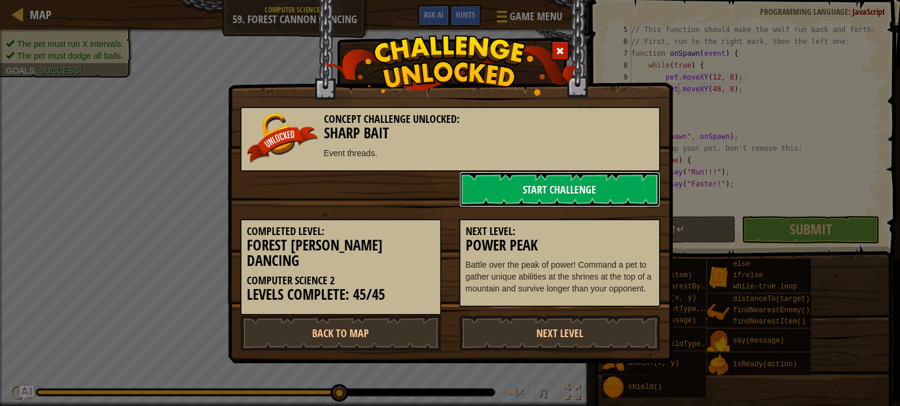
click at [594, 202] on link "Start Challenge" at bounding box center [559, 190] width 201 height 36
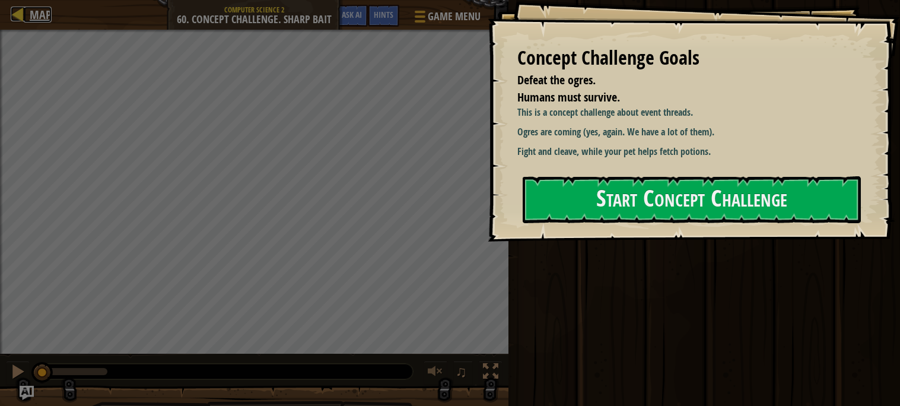
click at [21, 15] on div at bounding box center [18, 14] width 15 height 15
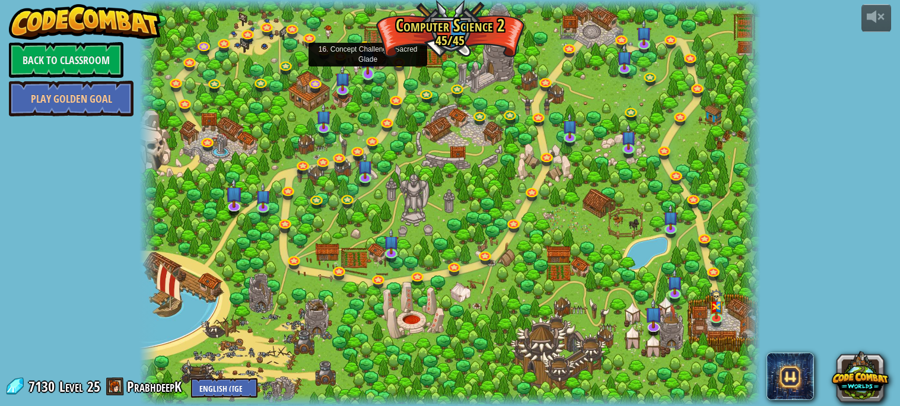
click at [366, 71] on img at bounding box center [367, 57] width 15 height 34
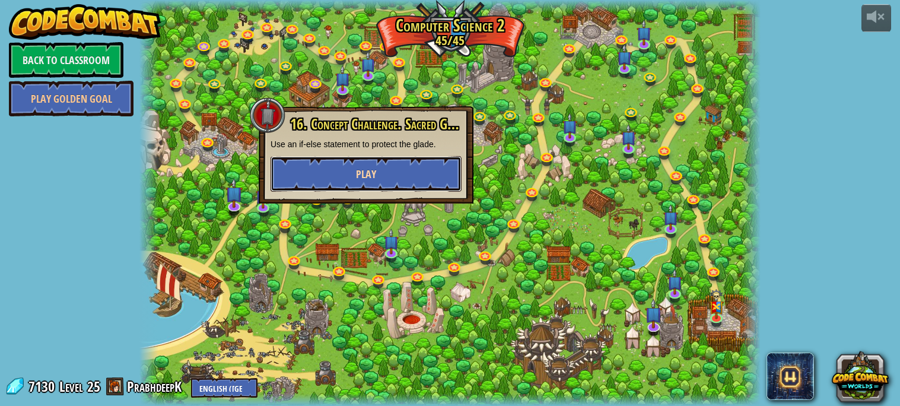
click at [369, 168] on span "Play" at bounding box center [366, 174] width 20 height 15
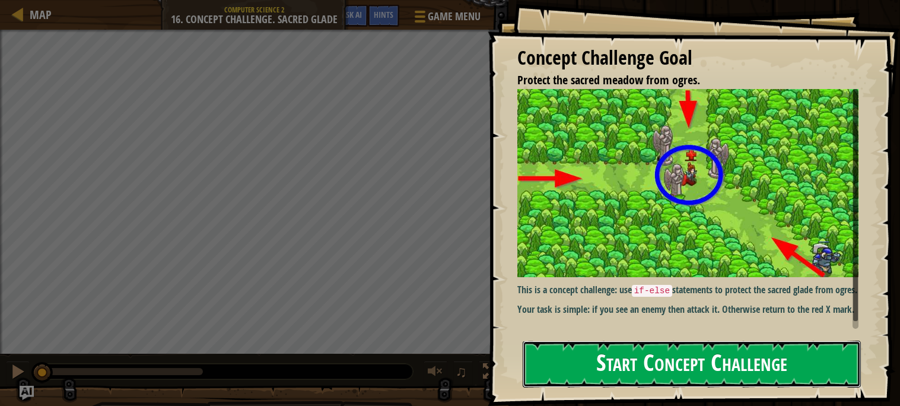
click at [623, 377] on button "Start Concept Challenge" at bounding box center [692, 364] width 338 height 47
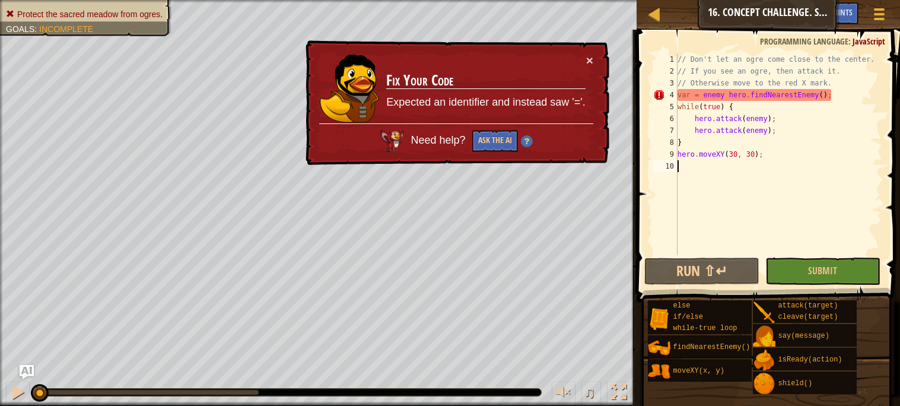
click at [849, 91] on div "// Don't let an ogre come close to the center. // If you see an ogre, then atta…" at bounding box center [778, 166] width 207 height 226
click at [699, 94] on div "// Don't let an ogre come close to the center. // If you see an ogre, then atta…" at bounding box center [778, 166] width 207 height 226
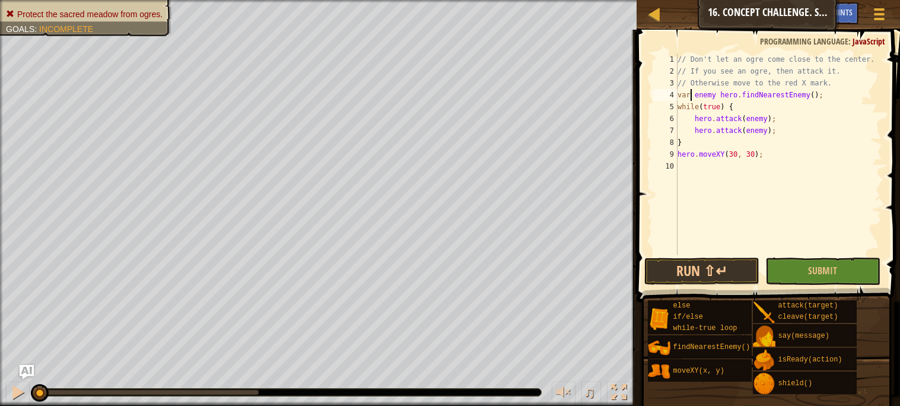
click at [718, 90] on div "// Don't let an ogre come close to the center. // If you see an ogre, then atta…" at bounding box center [778, 166] width 207 height 226
click at [818, 266] on span "Submit" at bounding box center [822, 270] width 29 height 13
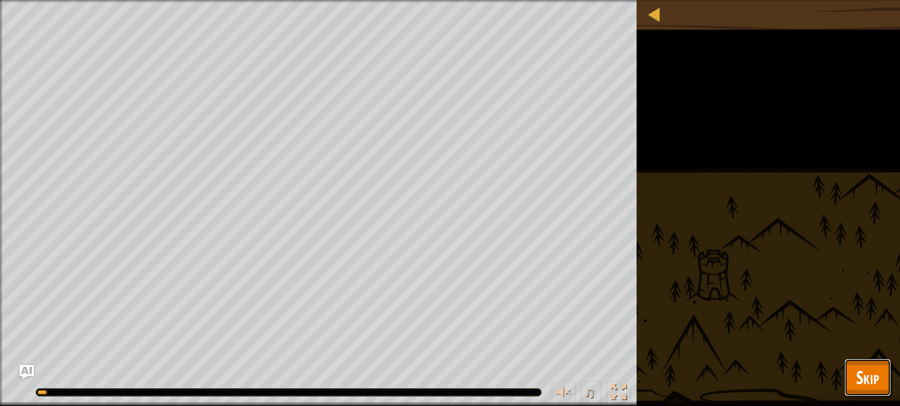
click at [864, 371] on span "Skip" at bounding box center [867, 377] width 23 height 24
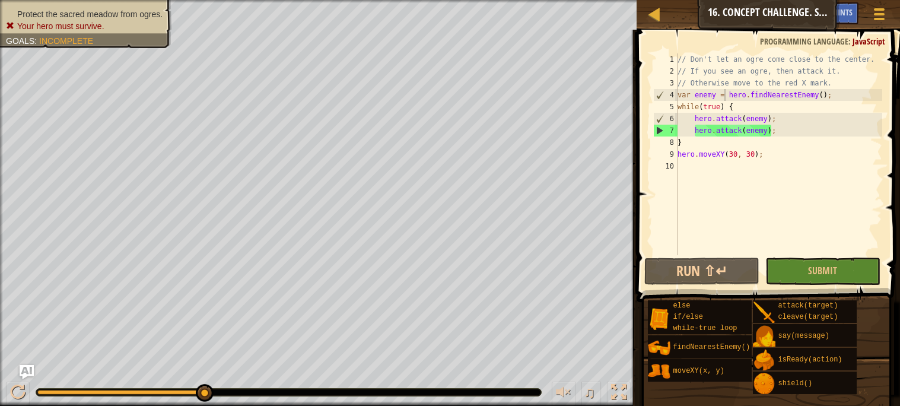
click at [813, 269] on span "Submit" at bounding box center [822, 270] width 29 height 13
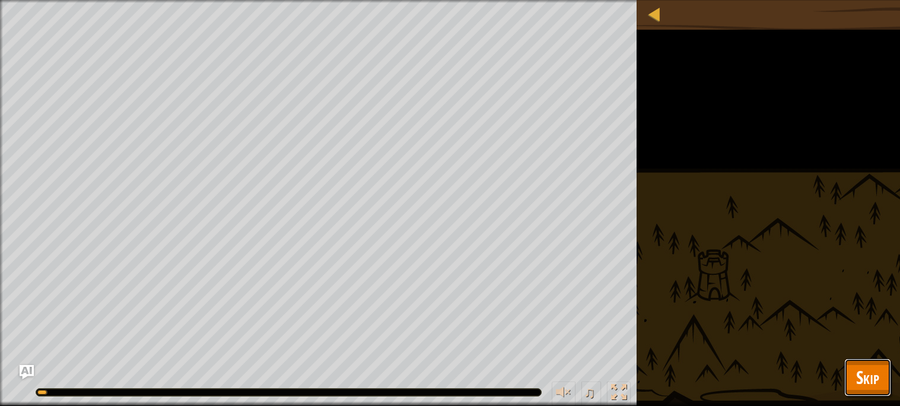
click at [865, 372] on span "Skip" at bounding box center [867, 377] width 23 height 24
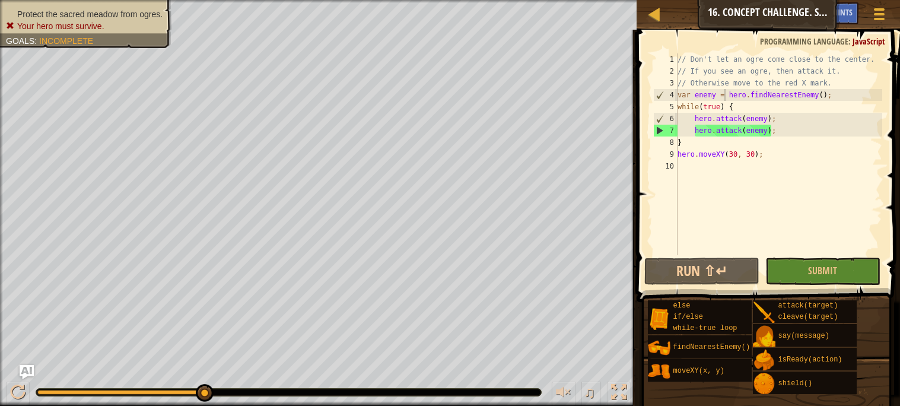
click at [755, 156] on div "// Don't let an ogre come close to the center. // If you see an ogre, then atta…" at bounding box center [778, 166] width 207 height 226
type textarea "hero.moveXY(30, 24);"
click at [816, 277] on button "Submit" at bounding box center [823, 271] width 115 height 27
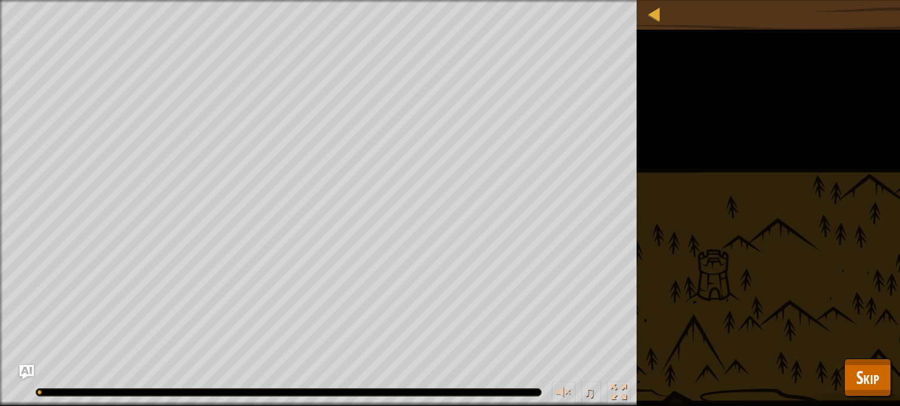
click at [864, 357] on div "Protect the sacred meadow from ogres. Your hero must survive. Goals : Running..…" at bounding box center [450, 203] width 900 height 406
click at [865, 365] on span "Skip" at bounding box center [867, 377] width 23 height 24
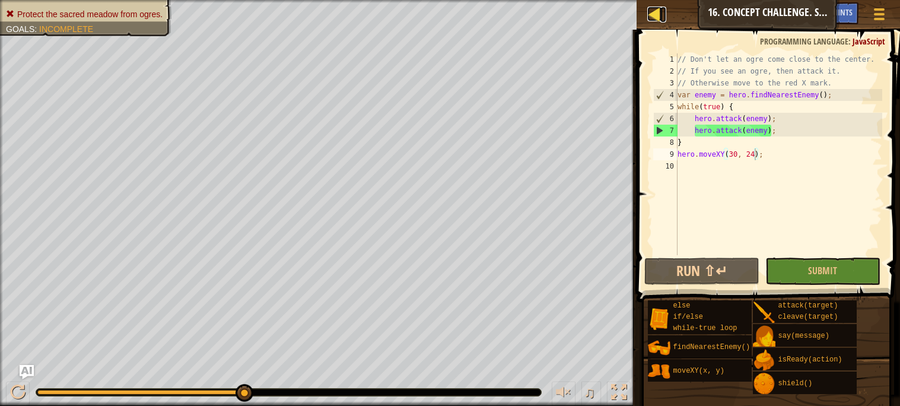
click at [654, 12] on div at bounding box center [655, 14] width 15 height 15
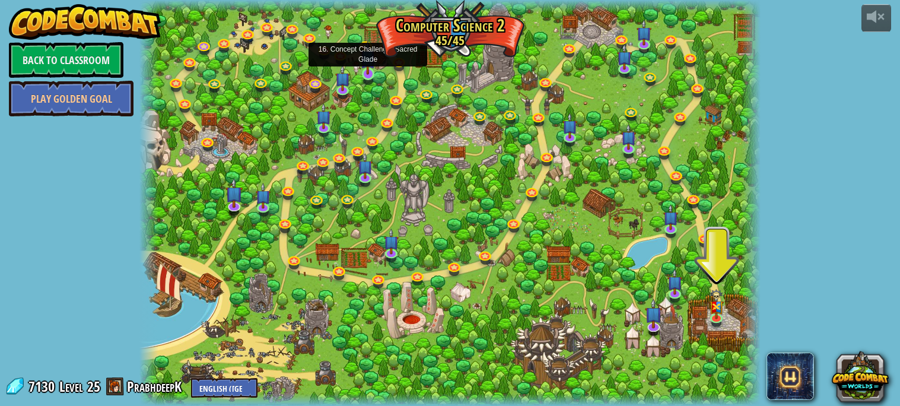
click at [372, 69] on img at bounding box center [367, 57] width 15 height 34
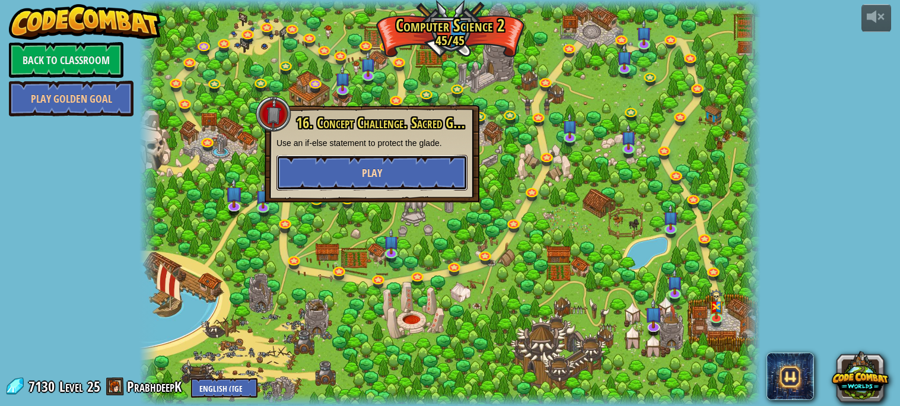
click at [376, 173] on span "Play" at bounding box center [372, 173] width 20 height 15
